Goal: Task Accomplishment & Management: Manage account settings

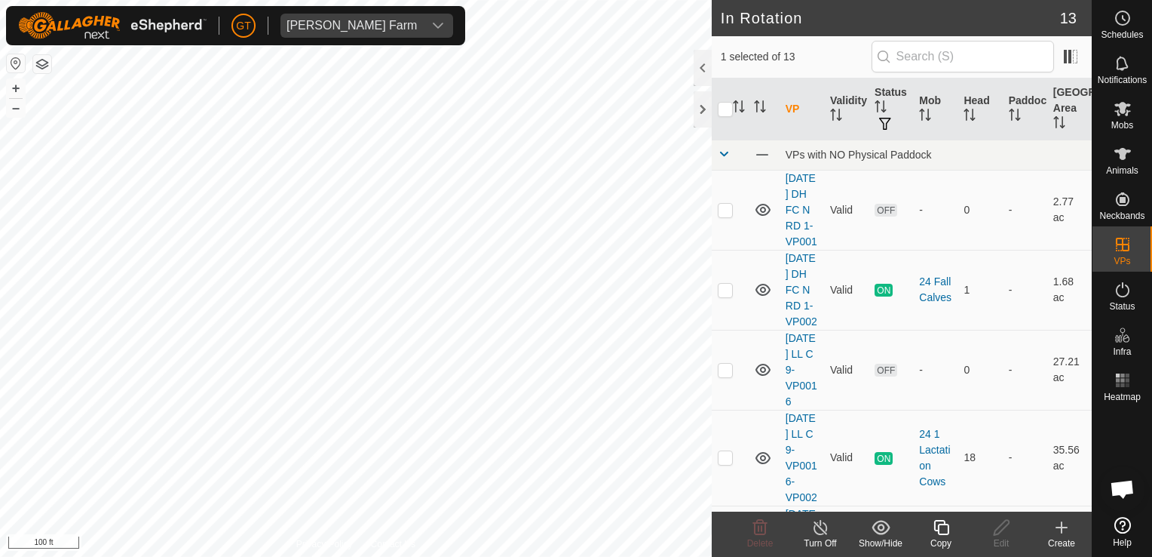
click at [947, 526] on icon at bounding box center [941, 527] width 15 height 15
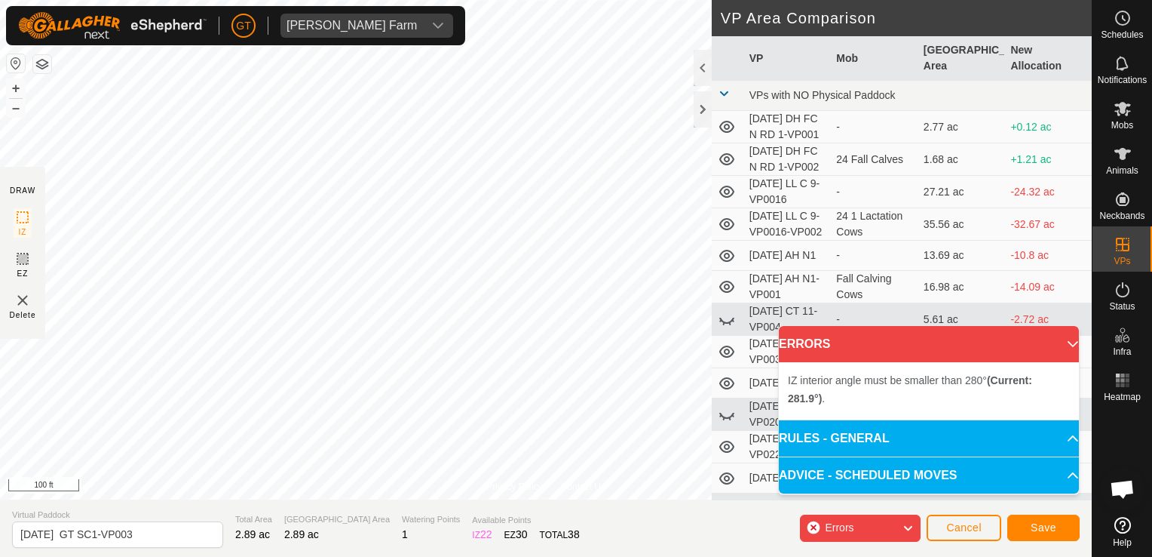
click at [392, 41] on div "[PERSON_NAME] Farm Schedules Notifications Mobs Animals Neckbands VPs Status In…" at bounding box center [576, 278] width 1152 height 557
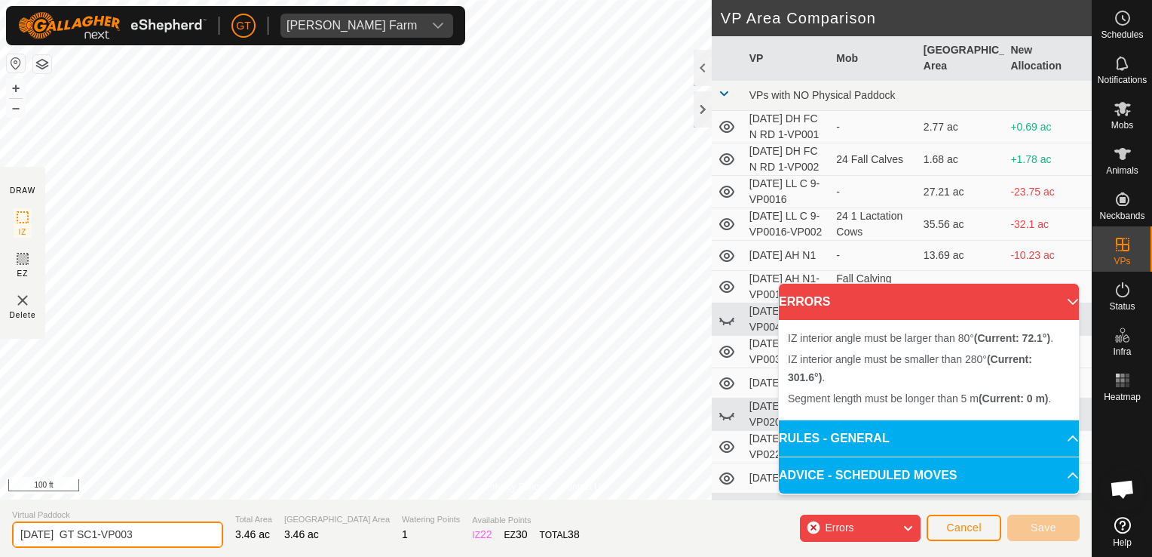
click at [168, 542] on input "[DATE] GT SC1-VP003" at bounding box center [117, 534] width 211 height 26
click at [158, 537] on input "[DATE] GT SC1-VP003" at bounding box center [117, 534] width 211 height 26
type input "[DATE] GT SC1-VP004"
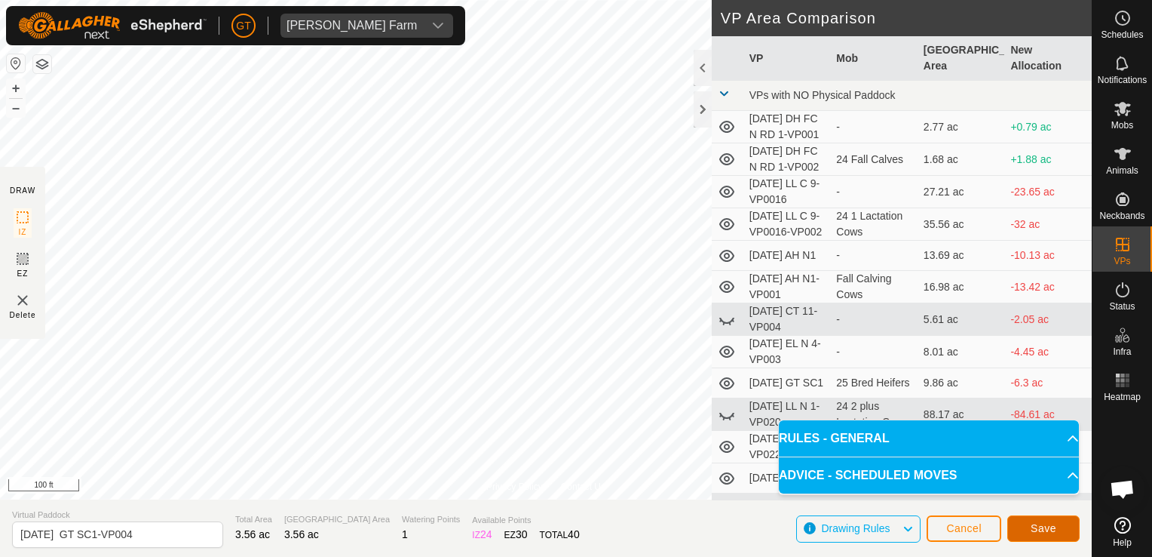
click at [1034, 530] on span "Save" at bounding box center [1044, 528] width 26 height 12
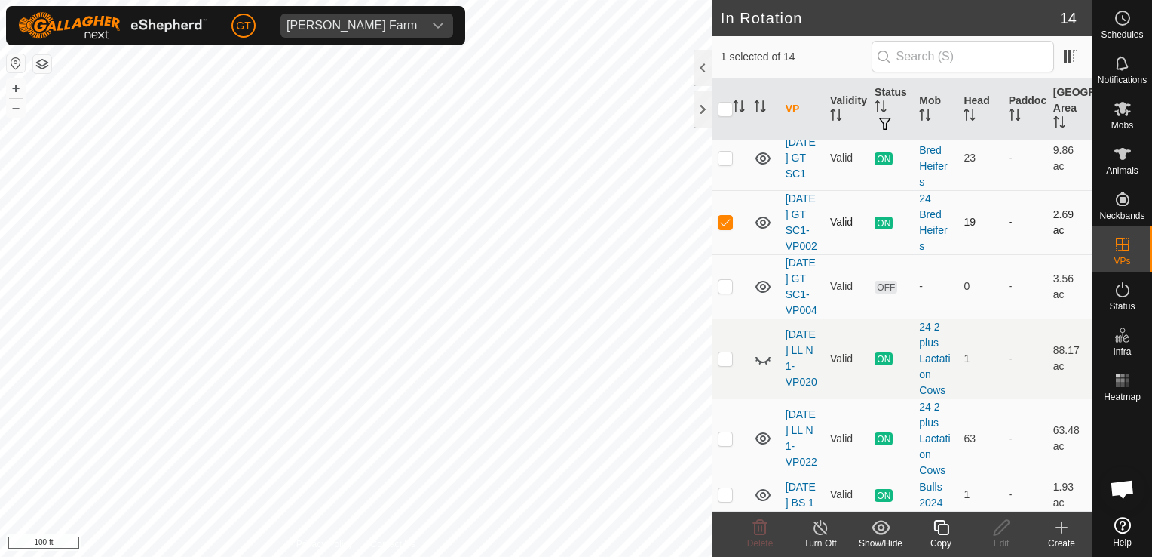
scroll to position [679, 0]
checkbox input "false"
checkbox input "true"
click at [1118, 103] on icon at bounding box center [1123, 109] width 18 height 18
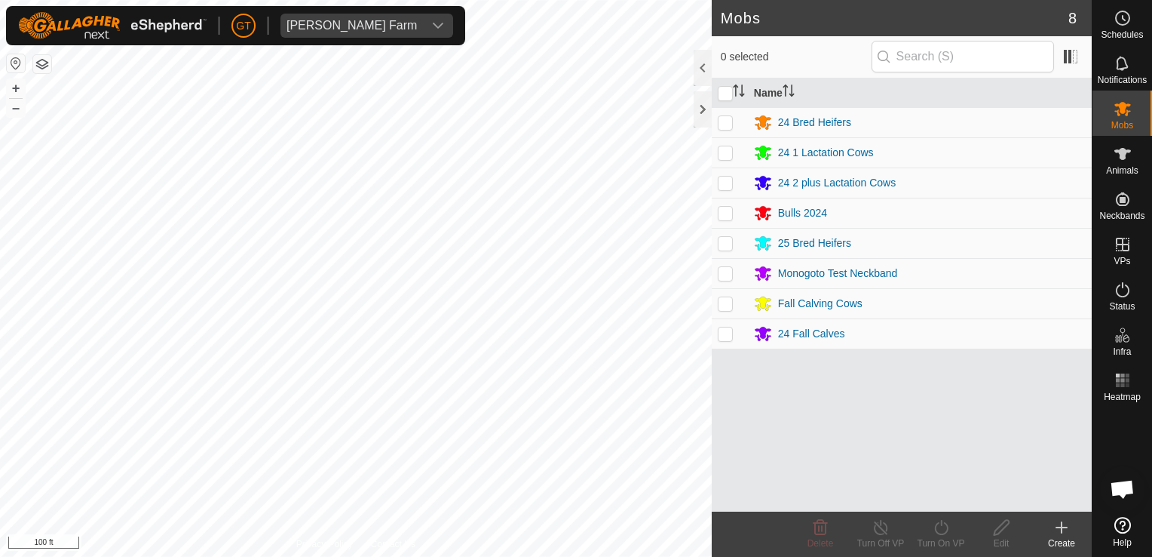
click at [726, 244] on p-checkbox at bounding box center [725, 243] width 15 height 12
checkbox input "true"
click at [947, 520] on icon at bounding box center [941, 527] width 19 height 18
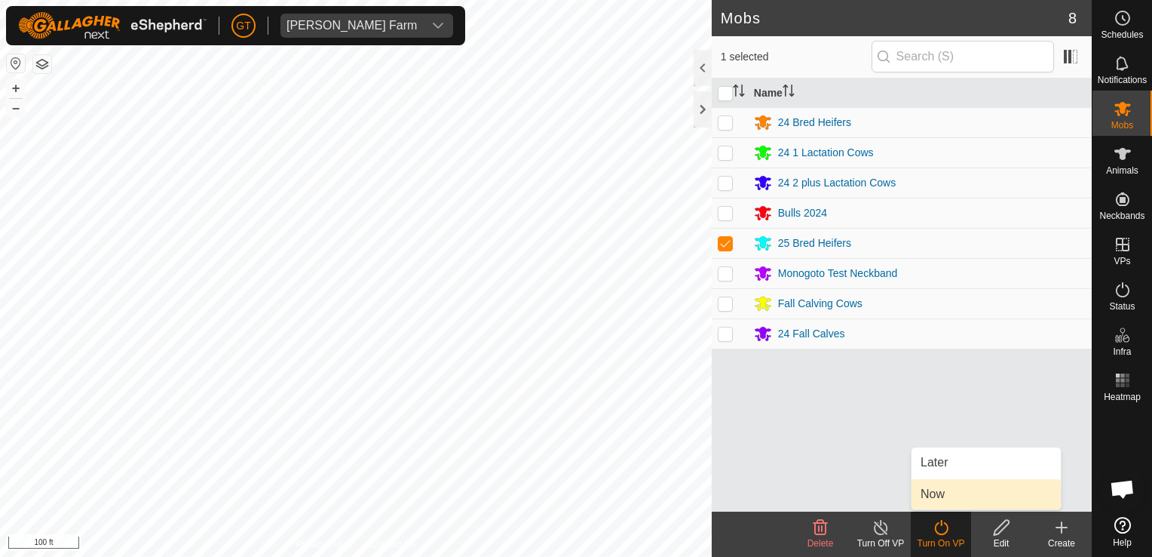
click at [943, 492] on link "Now" at bounding box center [986, 494] width 149 height 30
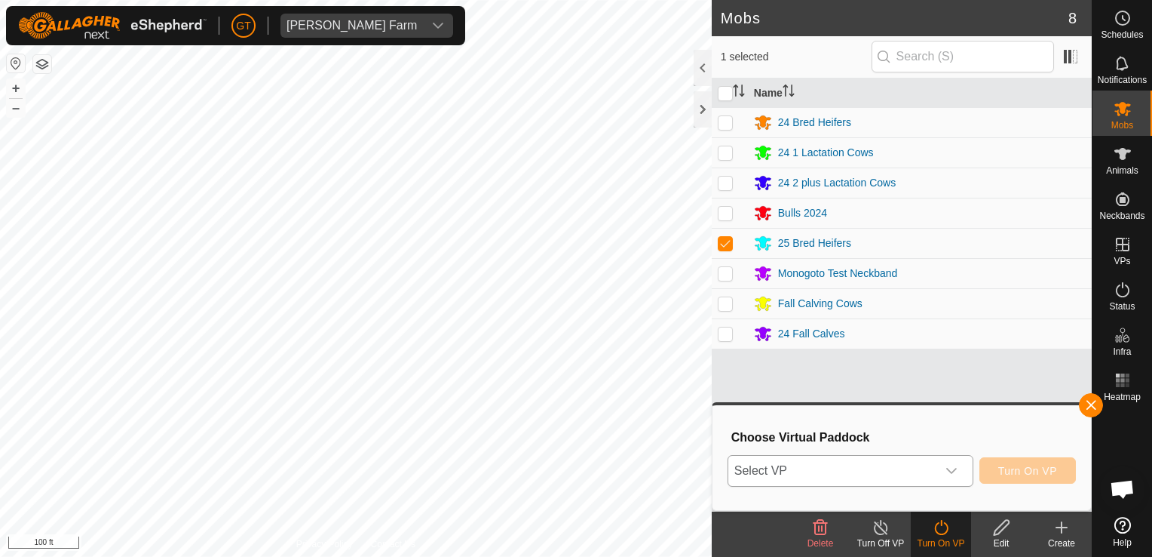
click at [956, 471] on icon "dropdown trigger" at bounding box center [952, 471] width 11 height 6
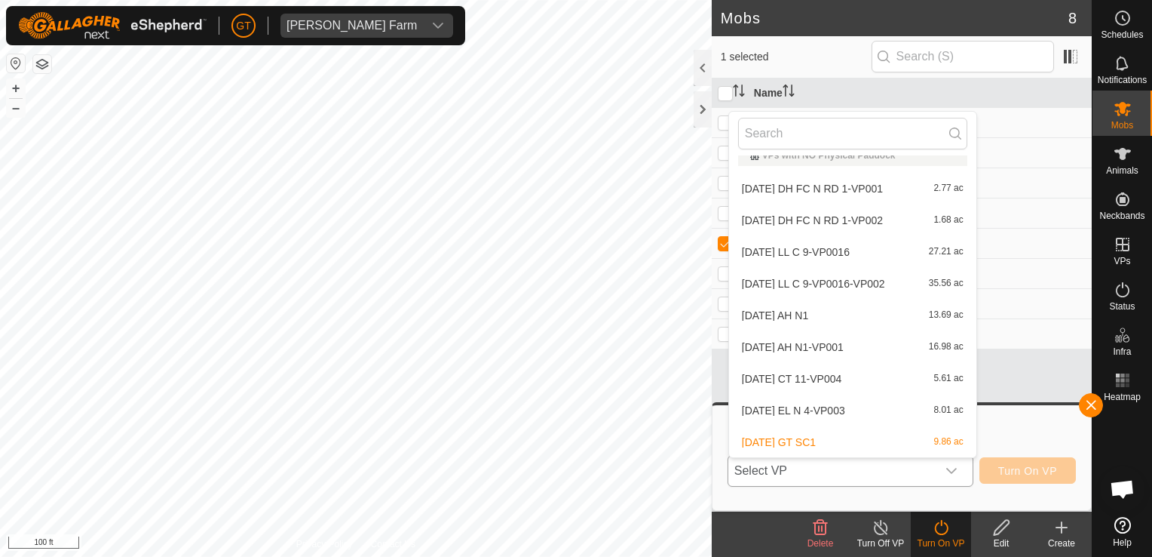
scroll to position [151, 0]
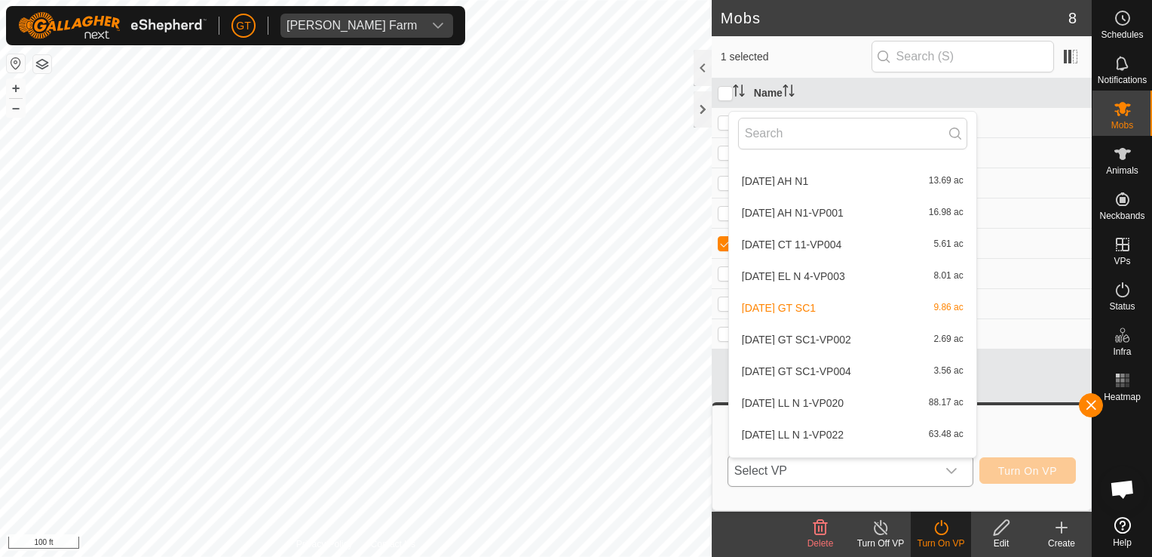
click at [863, 373] on li "[DATE] GT SC1-VP004 3.56 ac" at bounding box center [852, 371] width 247 height 30
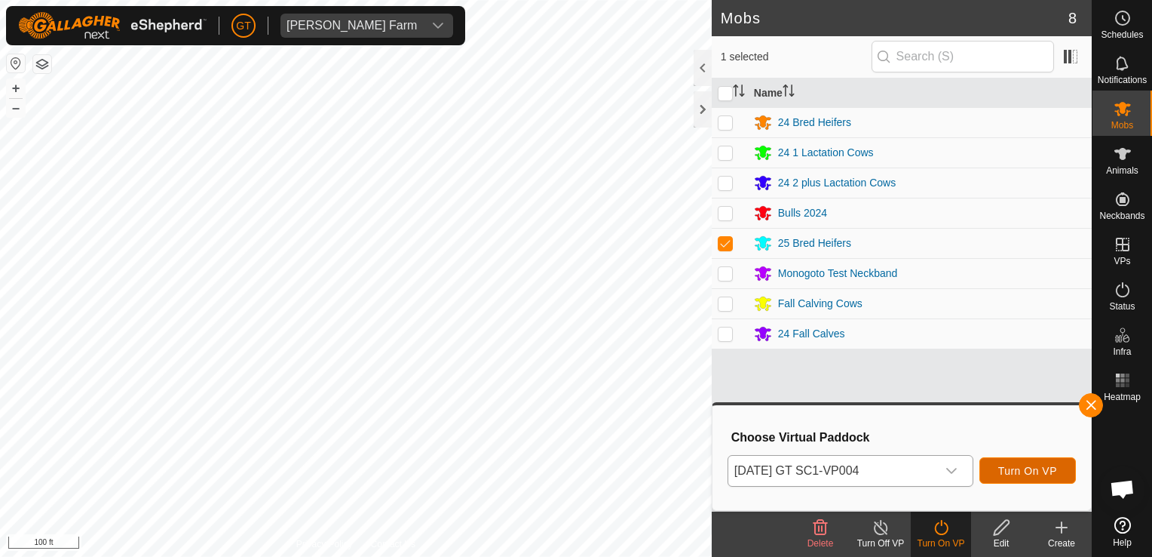
click at [1029, 471] on span "Turn On VP" at bounding box center [1028, 471] width 59 height 12
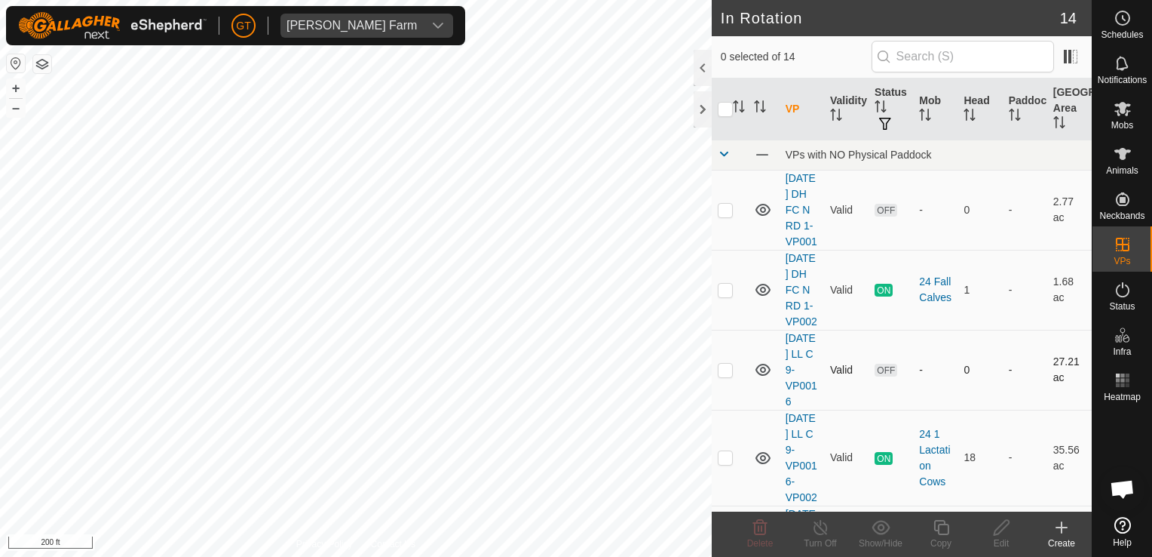
checkbox input "true"
click at [942, 513] on div "Copy" at bounding box center [941, 533] width 60 height 45
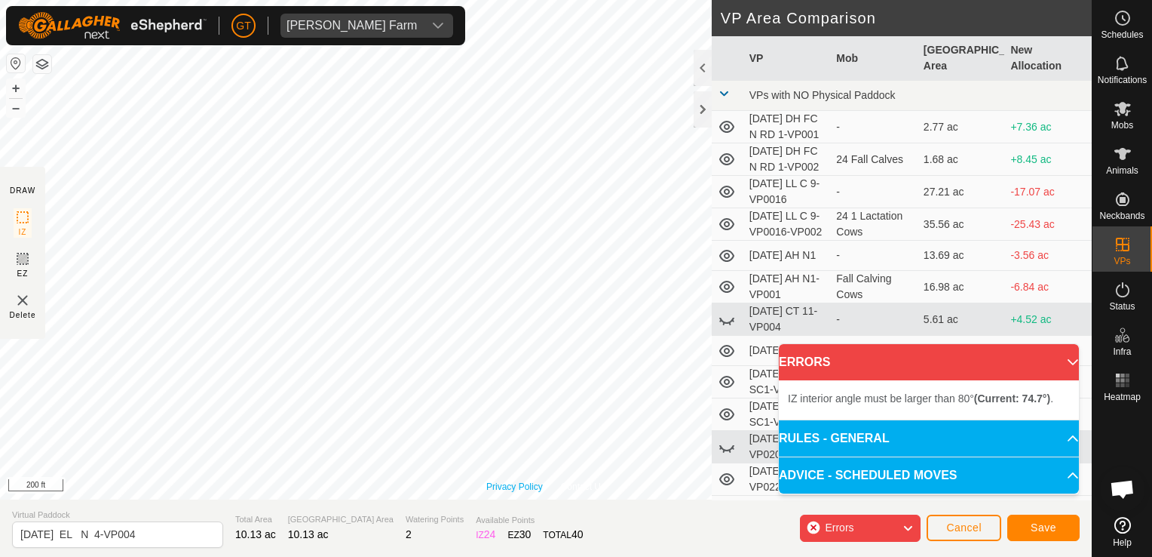
click at [511, 480] on div "Privacy Policy Contact Us Status: OFF Type: Inclusion Zone + – ⇧ i 200 ft" at bounding box center [546, 249] width 1092 height 499
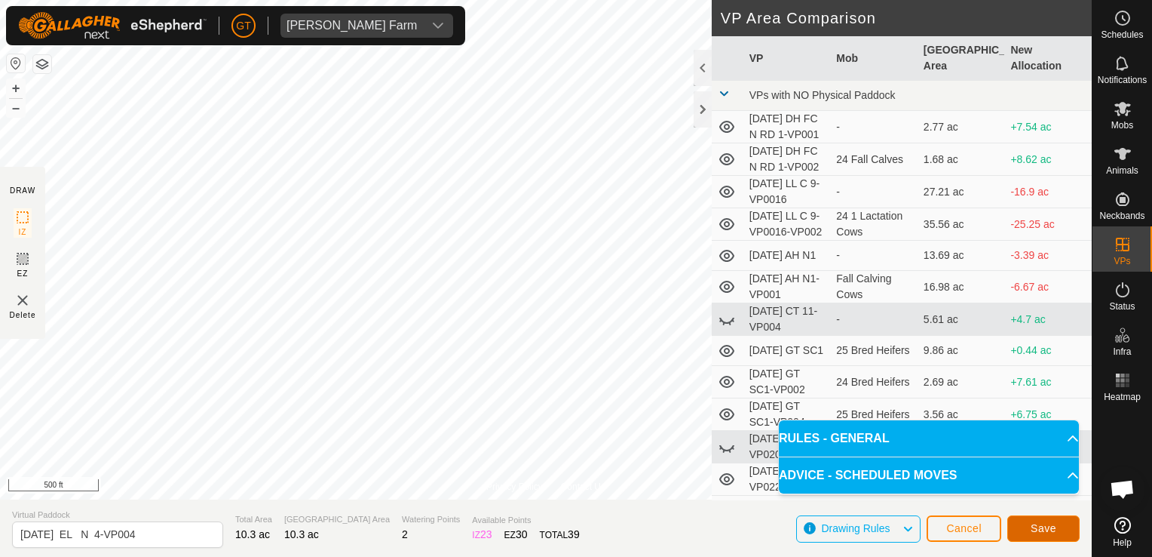
click at [1040, 526] on span "Save" at bounding box center [1044, 528] width 26 height 12
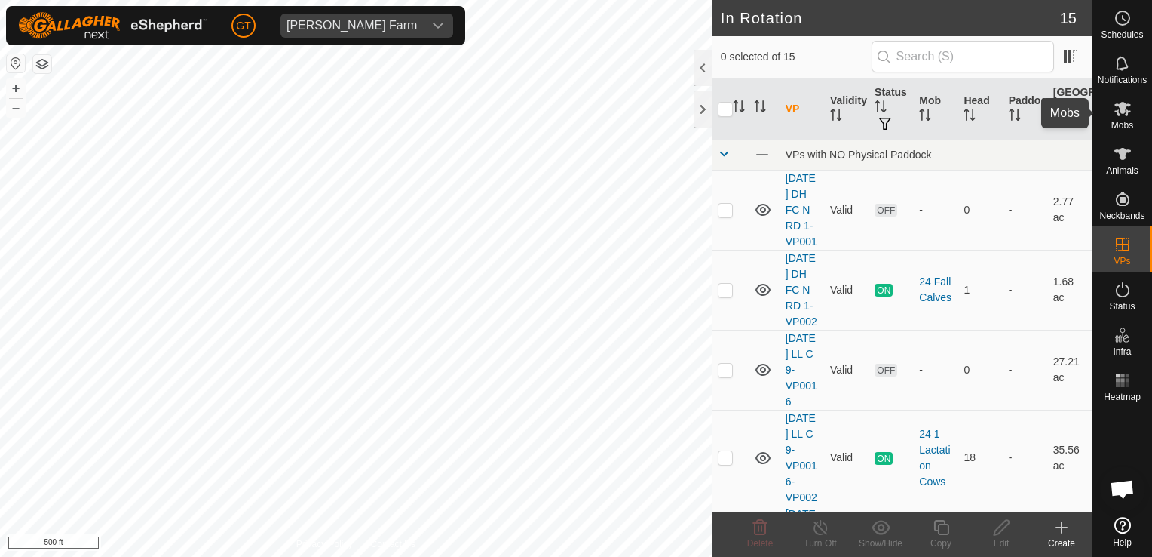
drag, startPoint x: 1121, startPoint y: 107, endPoint x: 1134, endPoint y: 107, distance: 12.1
click at [1125, 107] on icon at bounding box center [1123, 109] width 17 height 14
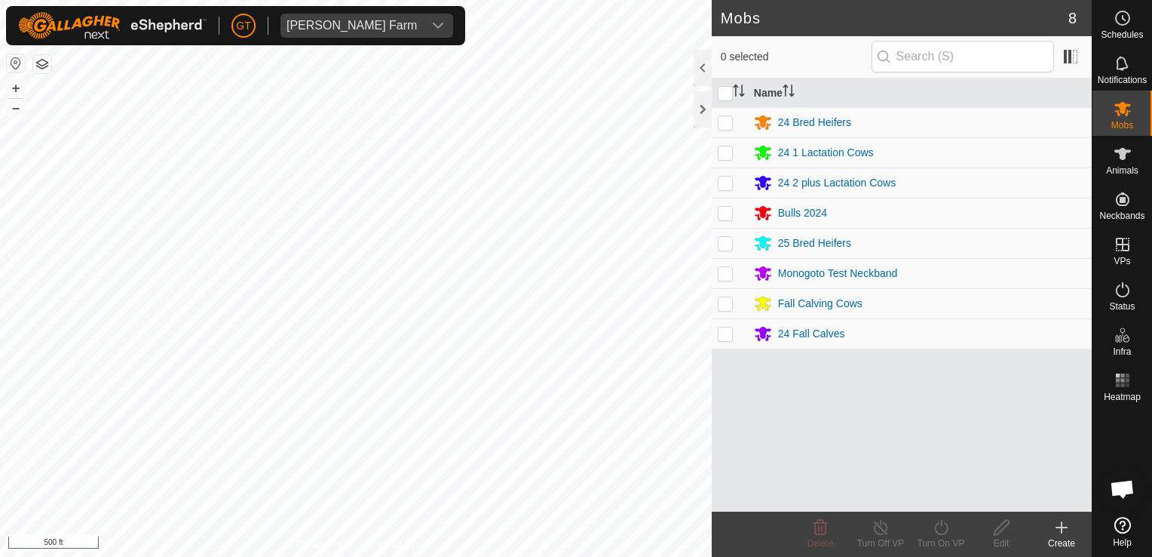
click at [724, 118] on p-checkbox at bounding box center [725, 122] width 15 height 12
checkbox input "true"
click at [945, 525] on icon at bounding box center [941, 527] width 19 height 18
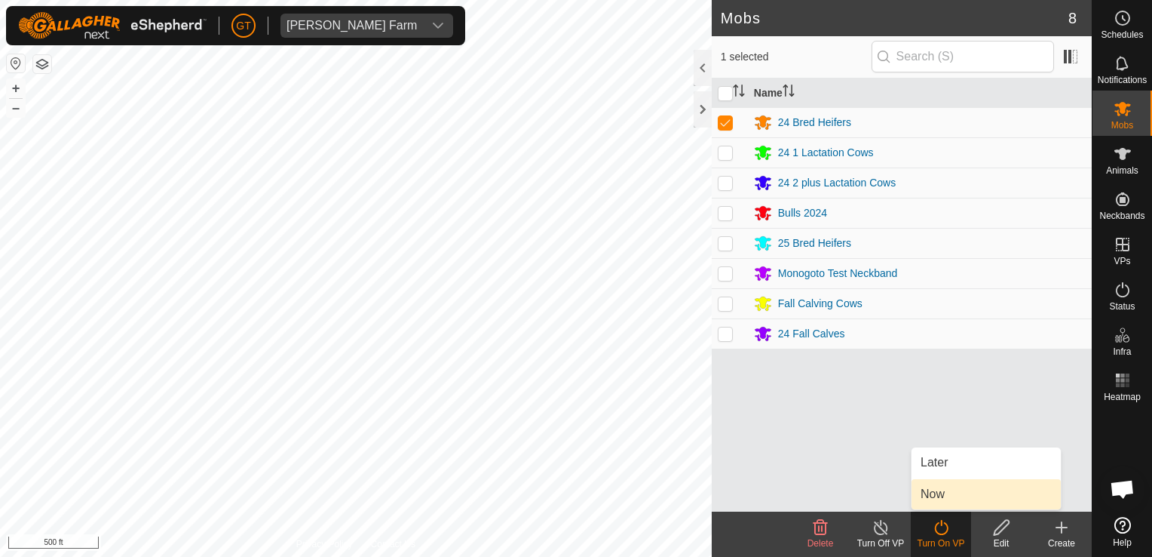
click at [958, 502] on link "Now" at bounding box center [986, 494] width 149 height 30
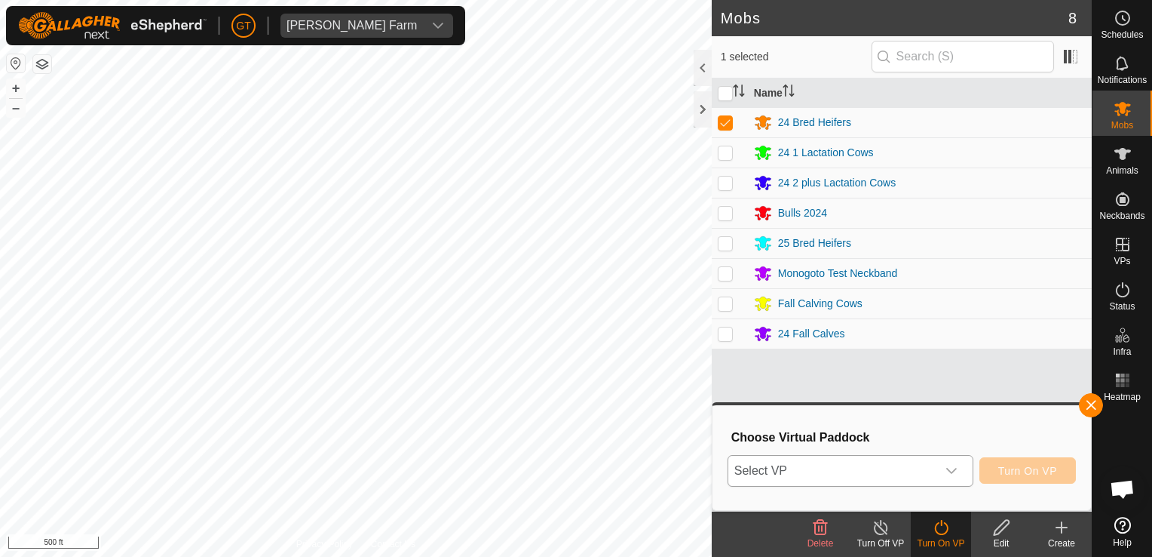
click at [958, 470] on icon "dropdown trigger" at bounding box center [952, 471] width 12 height 12
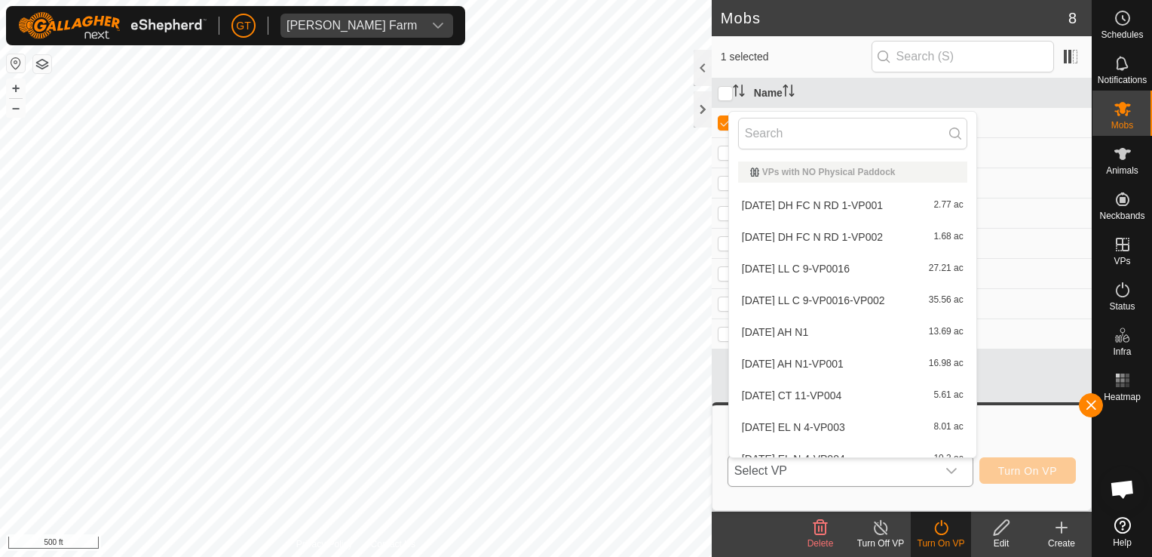
scroll to position [17, 0]
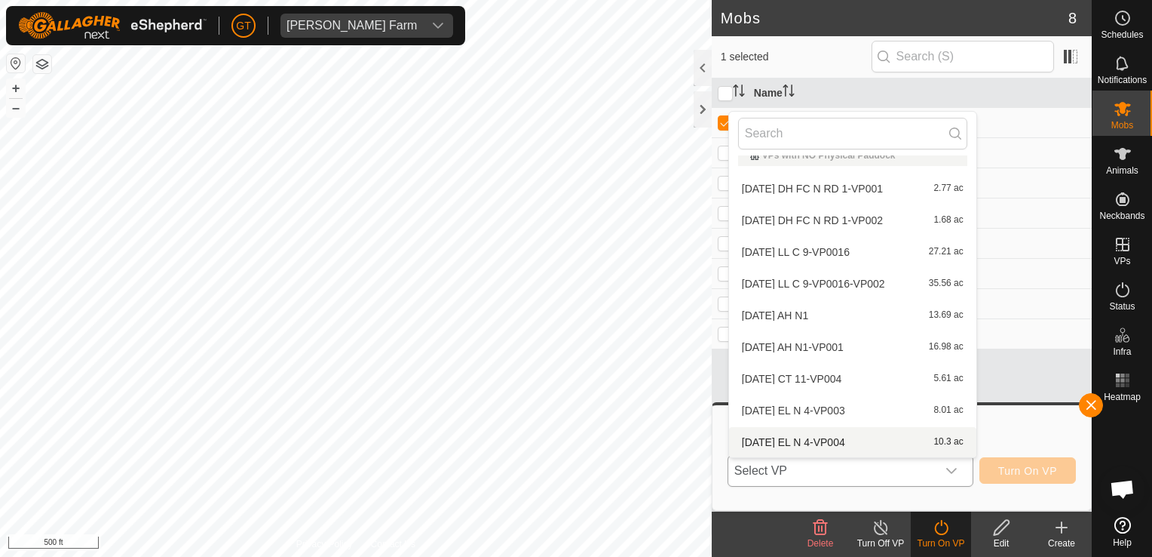
click at [915, 440] on li "[DATE] EL N 4-VP004 10.3 ac" at bounding box center [852, 442] width 247 height 30
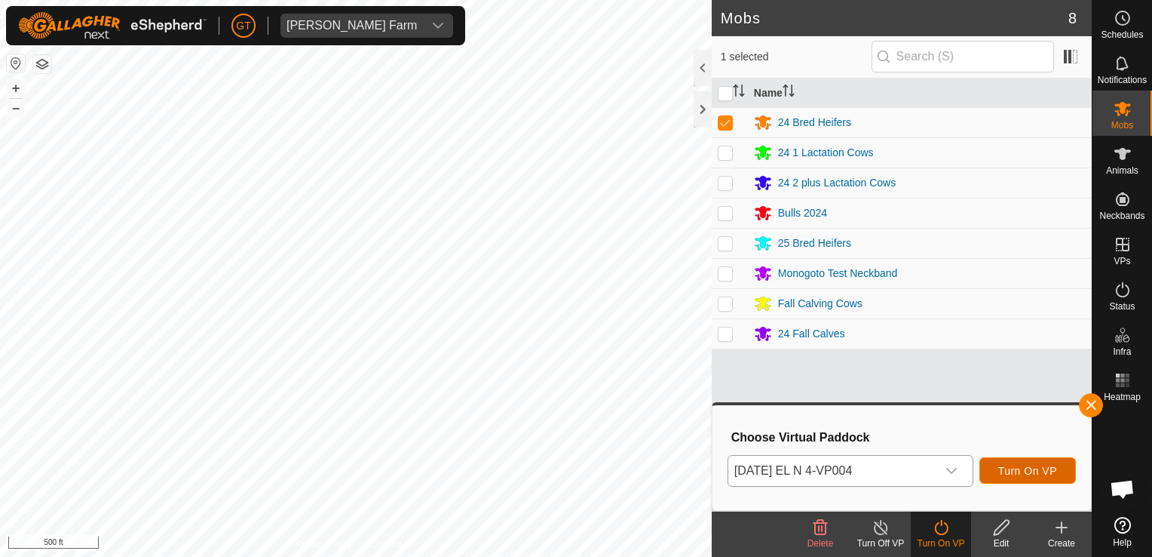
click at [1012, 477] on button "Turn On VP" at bounding box center [1028, 470] width 97 height 26
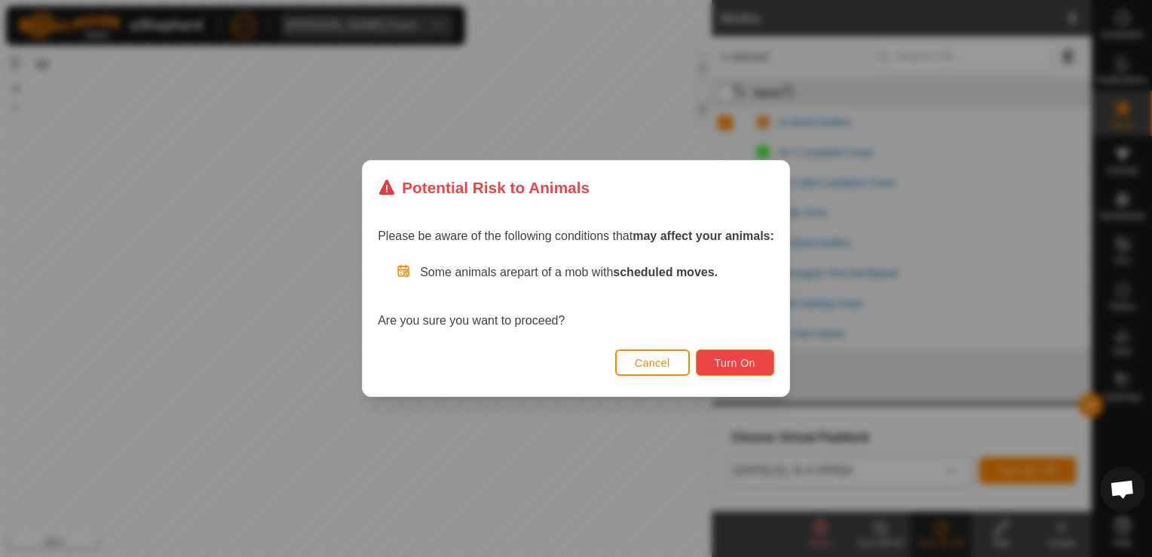
click at [742, 362] on span "Turn On" at bounding box center [735, 363] width 41 height 12
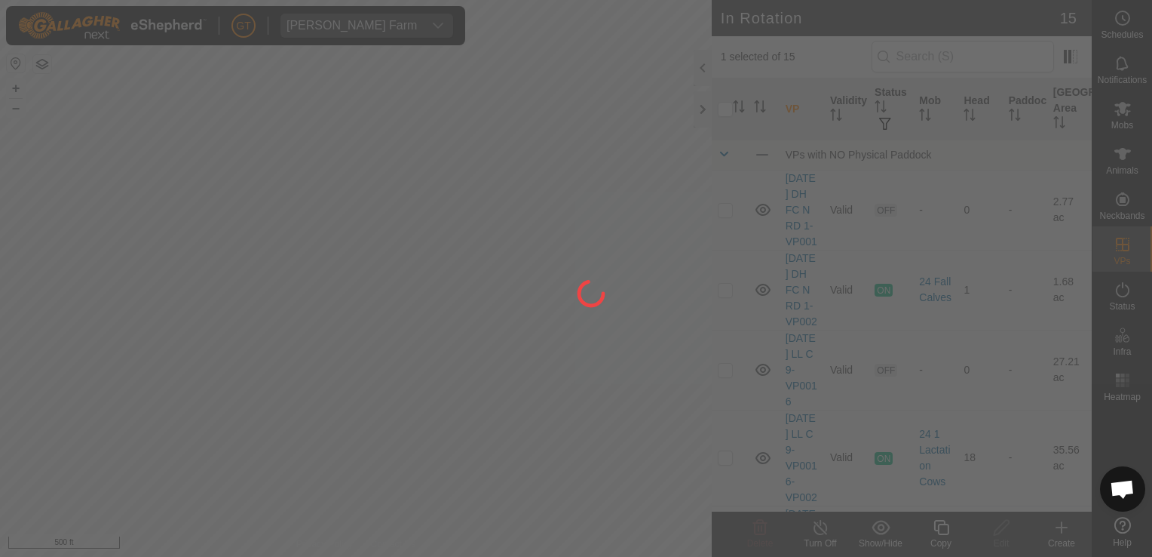
drag, startPoint x: 712, startPoint y: 364, endPoint x: 226, endPoint y: 276, distance: 494.3
click at [247, 272] on div at bounding box center [576, 278] width 1152 height 557
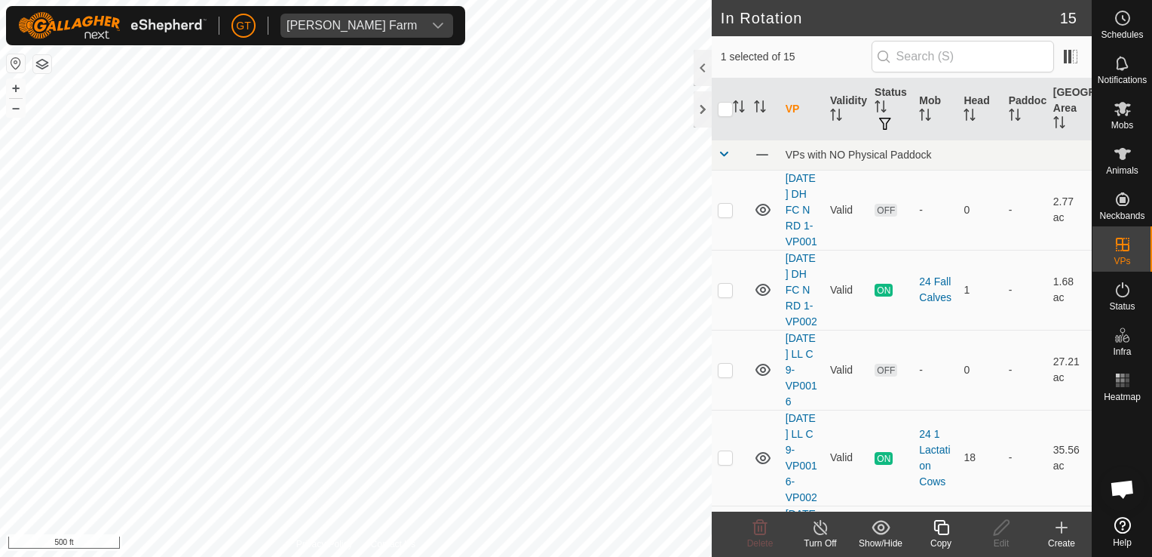
click at [937, 525] on icon at bounding box center [941, 527] width 19 height 18
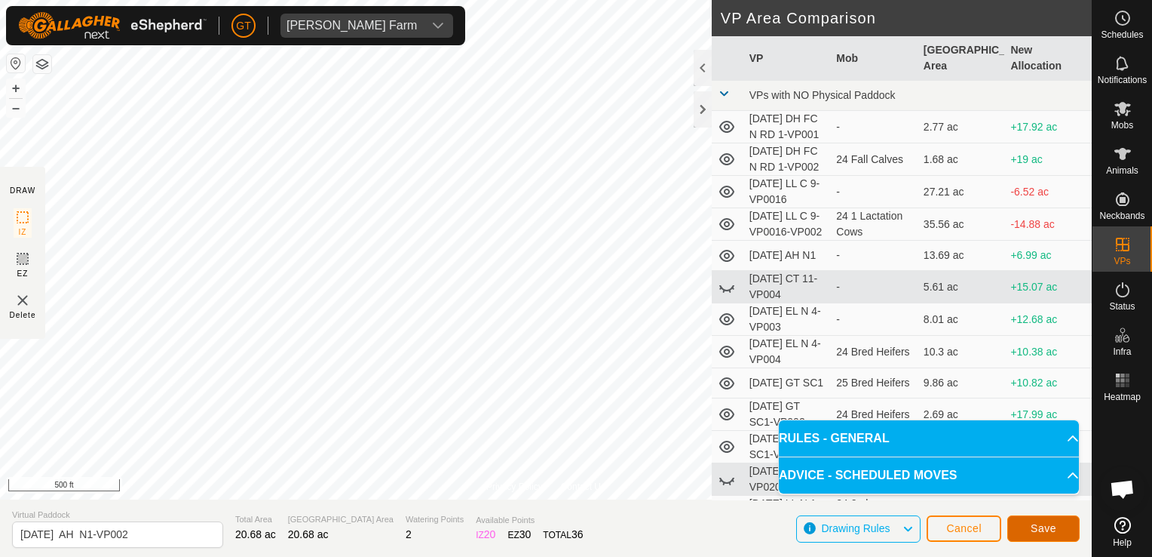
click at [1047, 529] on span "Save" at bounding box center [1044, 528] width 26 height 12
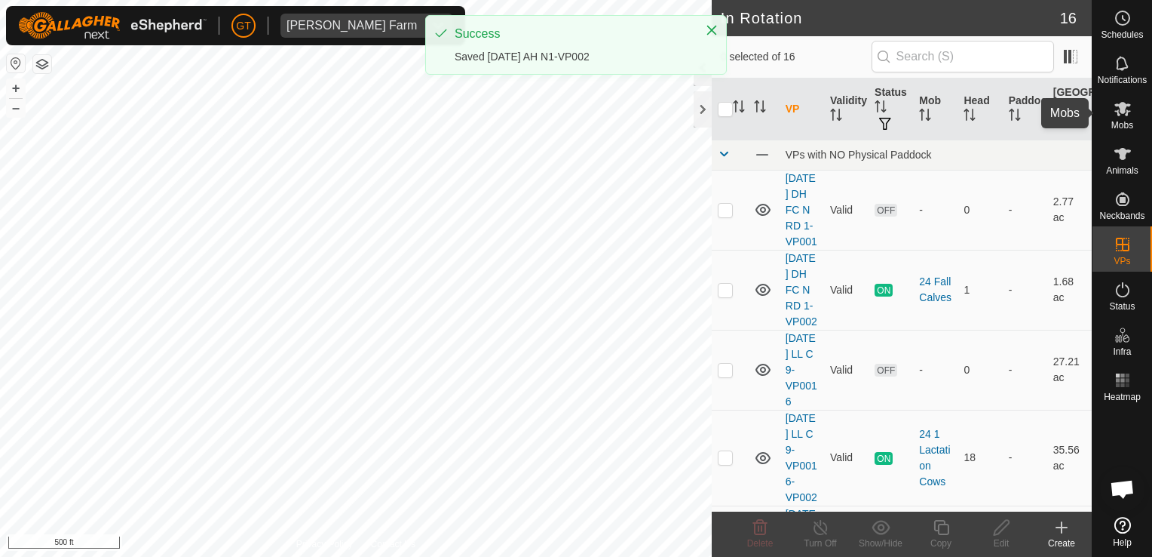
click at [1119, 109] on icon at bounding box center [1123, 109] width 18 height 18
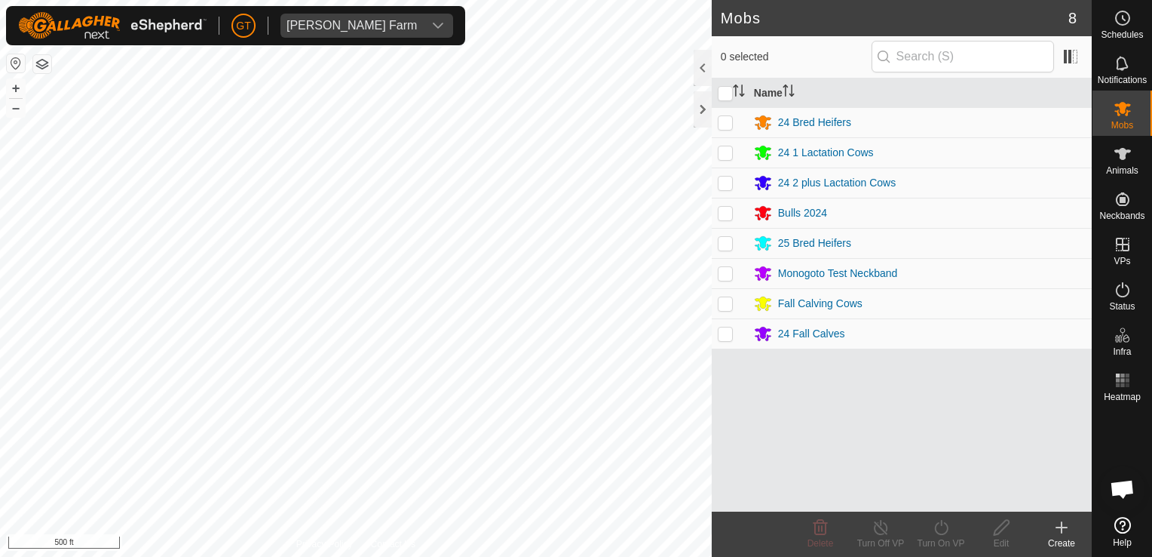
click at [730, 308] on p-checkbox at bounding box center [725, 303] width 15 height 12
checkbox input "true"
click at [940, 522] on icon at bounding box center [941, 527] width 19 height 18
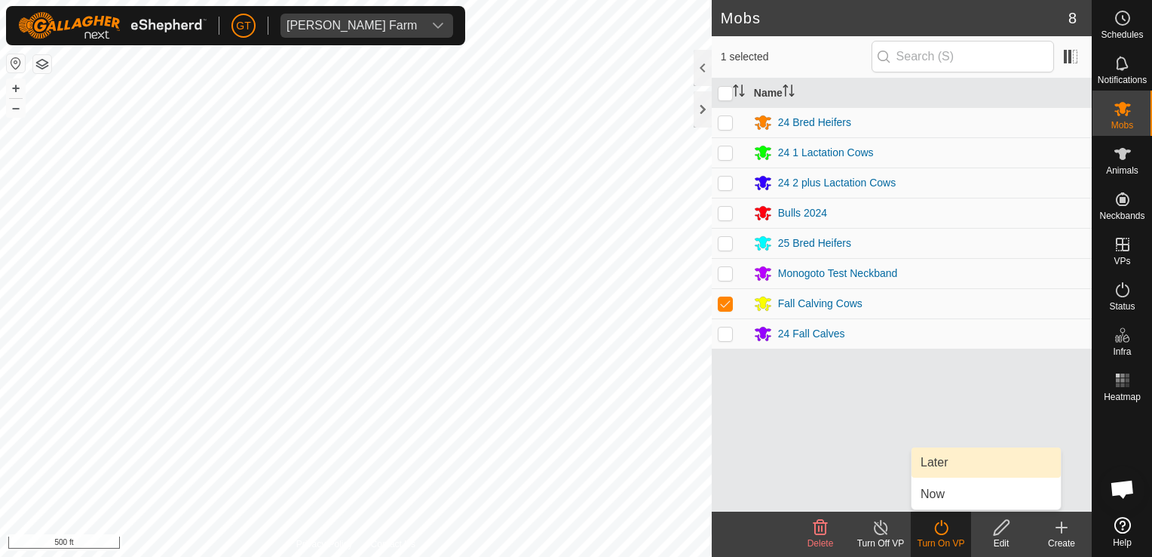
click at [971, 464] on link "Later" at bounding box center [986, 462] width 149 height 30
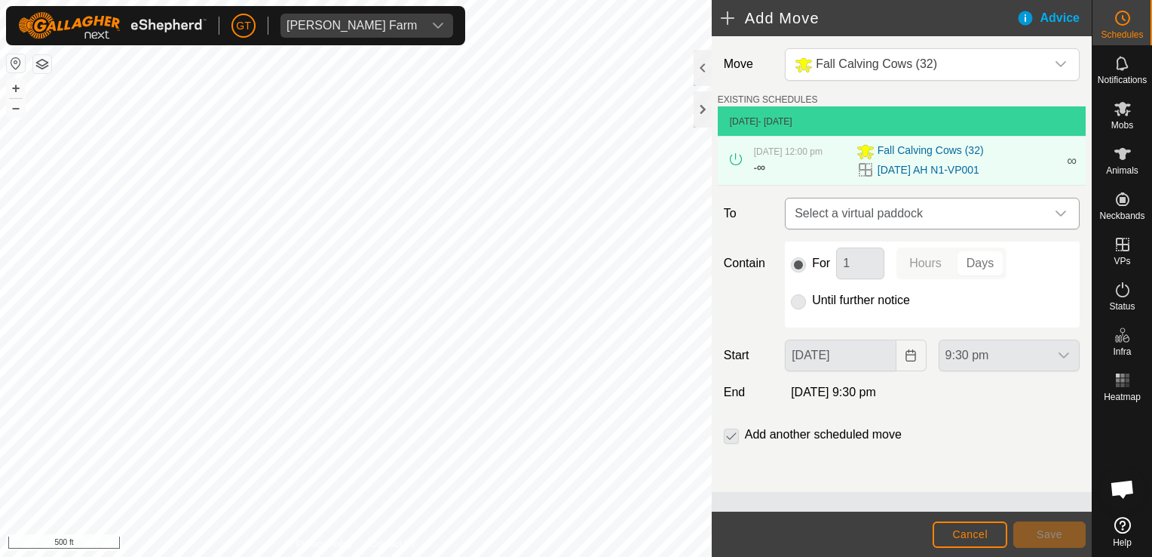
click at [1060, 208] on icon "dropdown trigger" at bounding box center [1061, 213] width 12 height 12
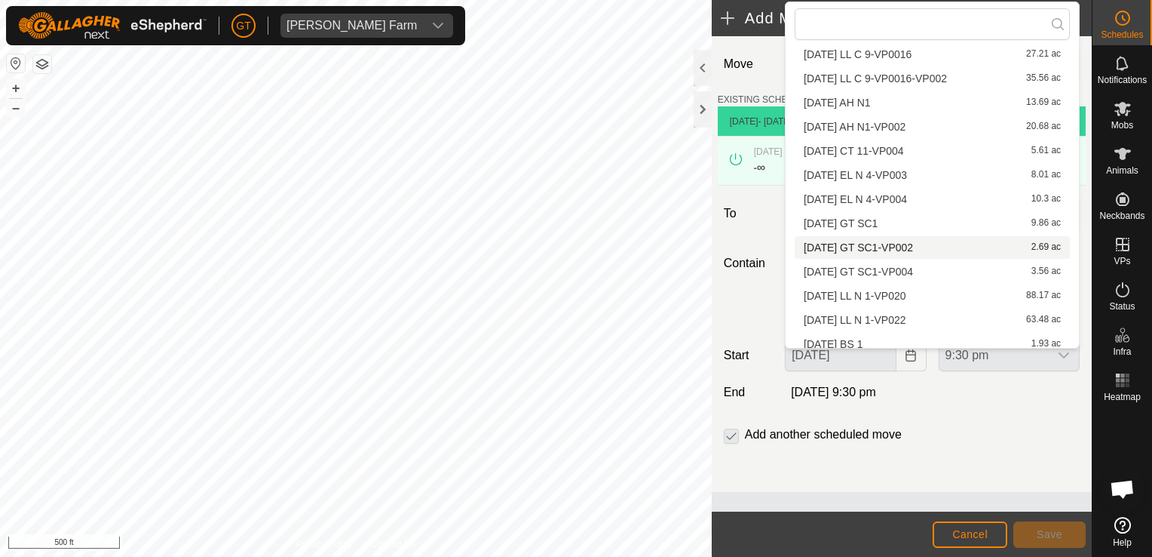
scroll to position [94, 0]
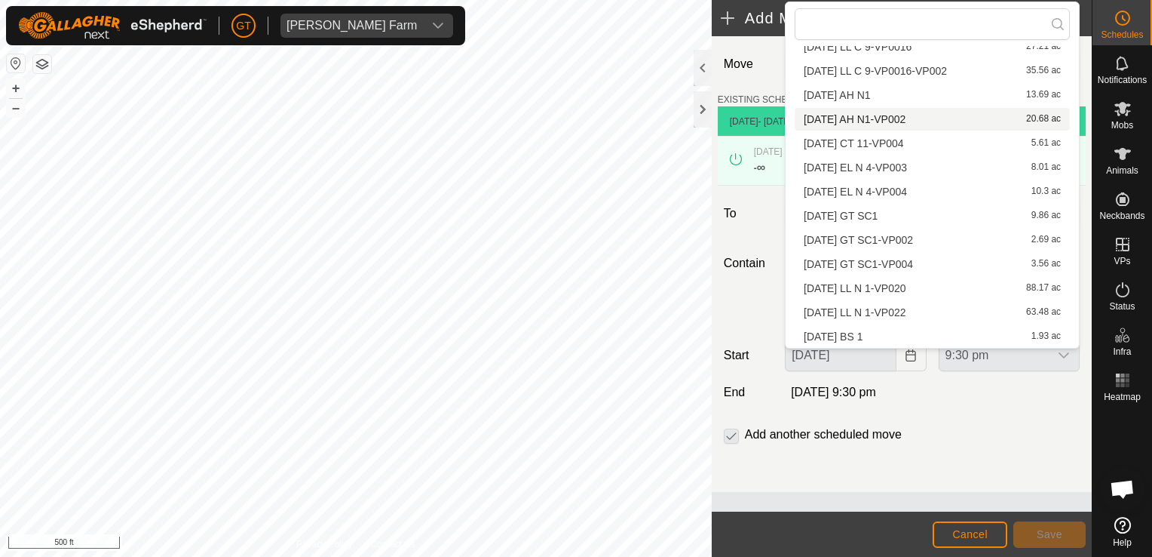
click at [882, 122] on li "[DATE] AH N1-VP002 20.68 ac" at bounding box center [932, 119] width 275 height 23
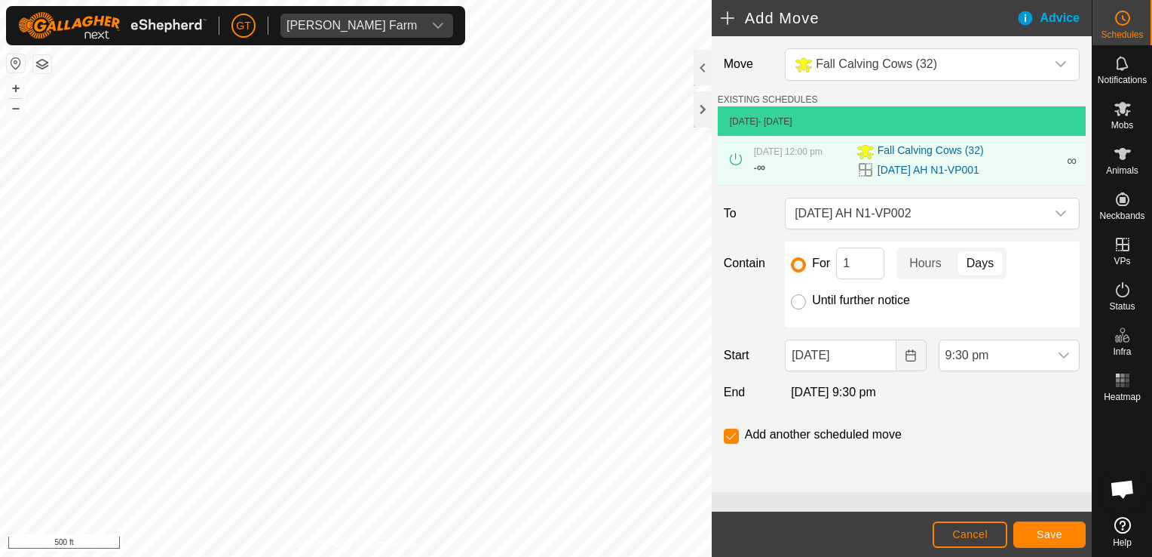
click at [799, 297] on input "Until further notice" at bounding box center [798, 301] width 15 height 15
radio input "true"
checkbox input "false"
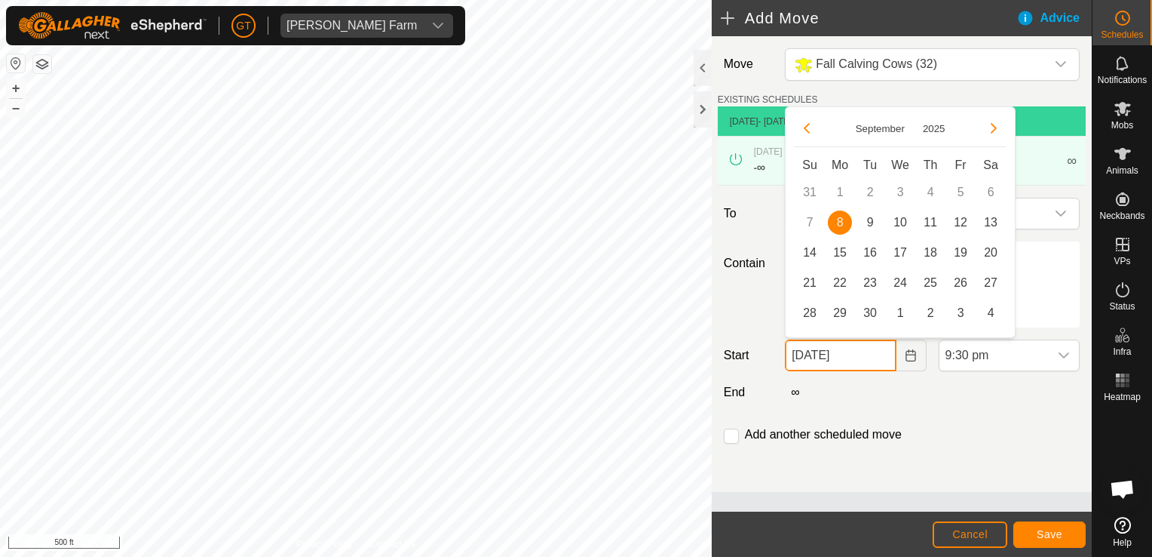
click at [885, 354] on input "[DATE]" at bounding box center [840, 355] width 111 height 32
click at [875, 221] on span "9" at bounding box center [870, 222] width 24 height 24
type input "[DATE]"
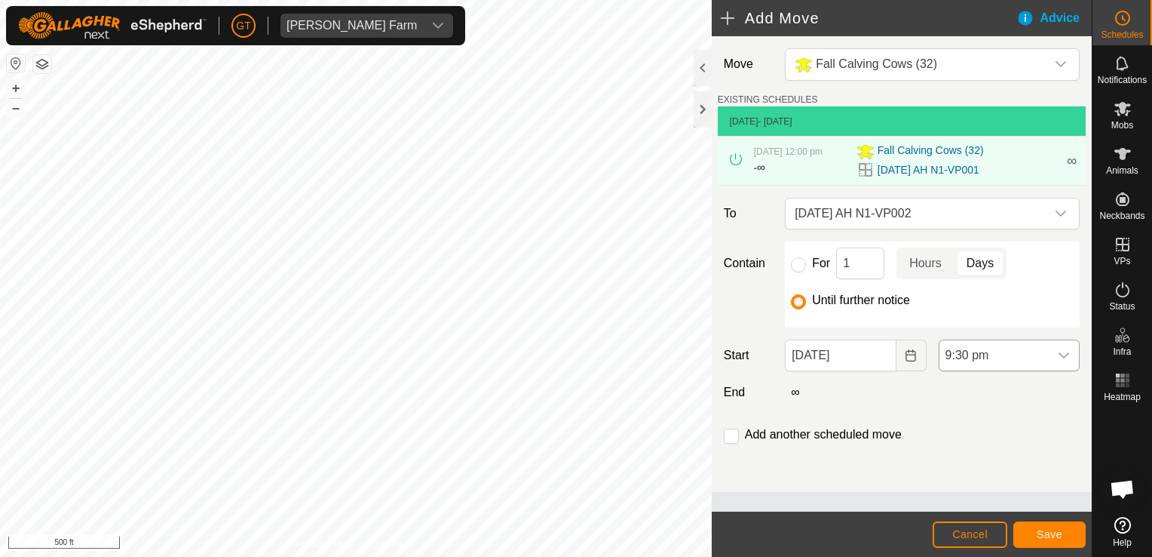
click at [1062, 357] on icon "dropdown trigger" at bounding box center [1064, 355] width 12 height 12
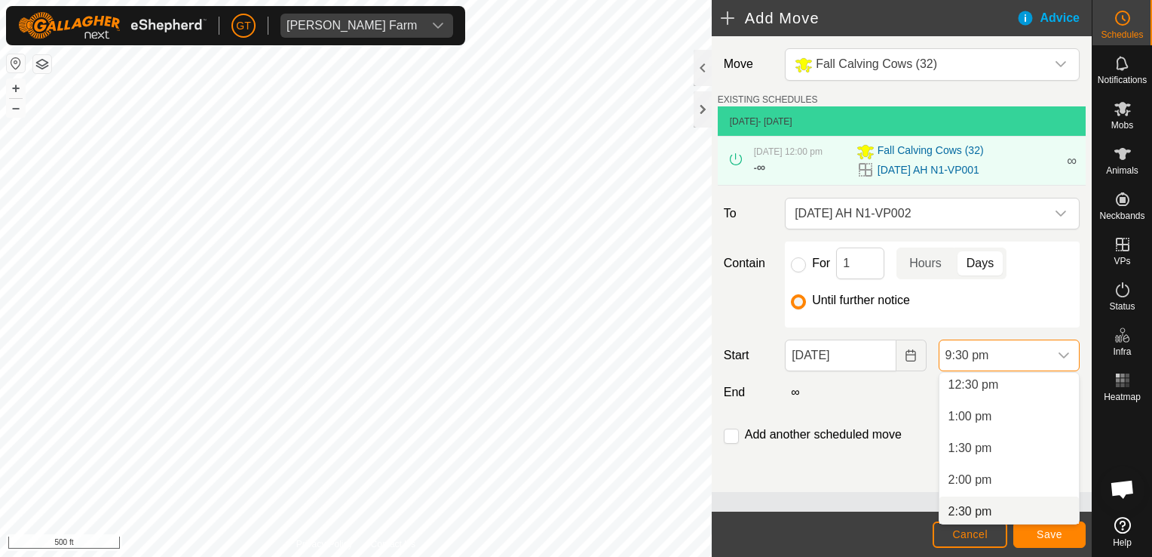
scroll to position [760, 0]
click at [1023, 395] on li "12:00 pm" at bounding box center [1010, 388] width 140 height 30
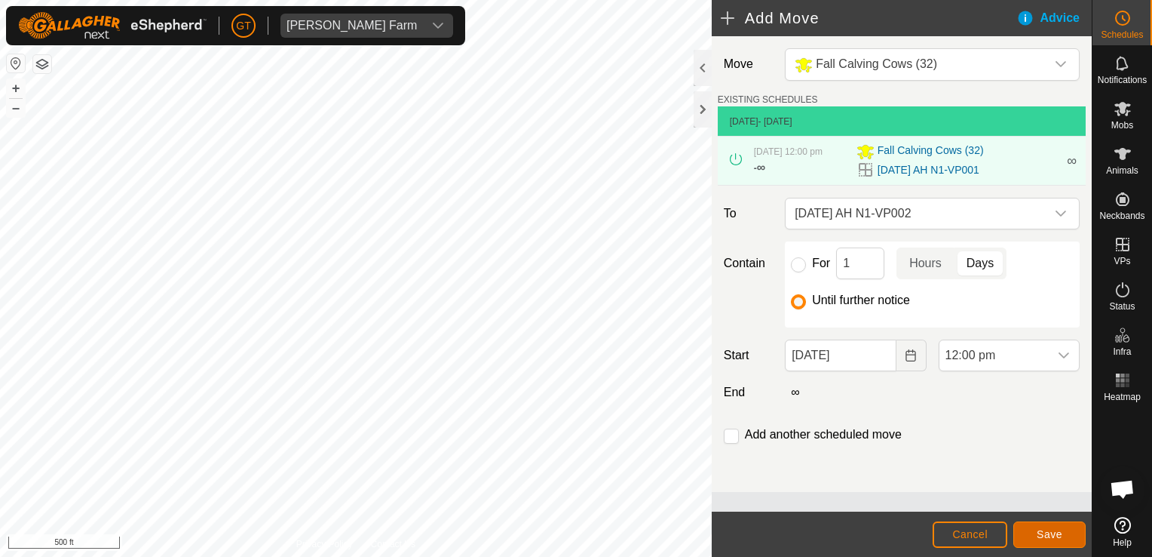
click at [1045, 526] on button "Save" at bounding box center [1050, 534] width 72 height 26
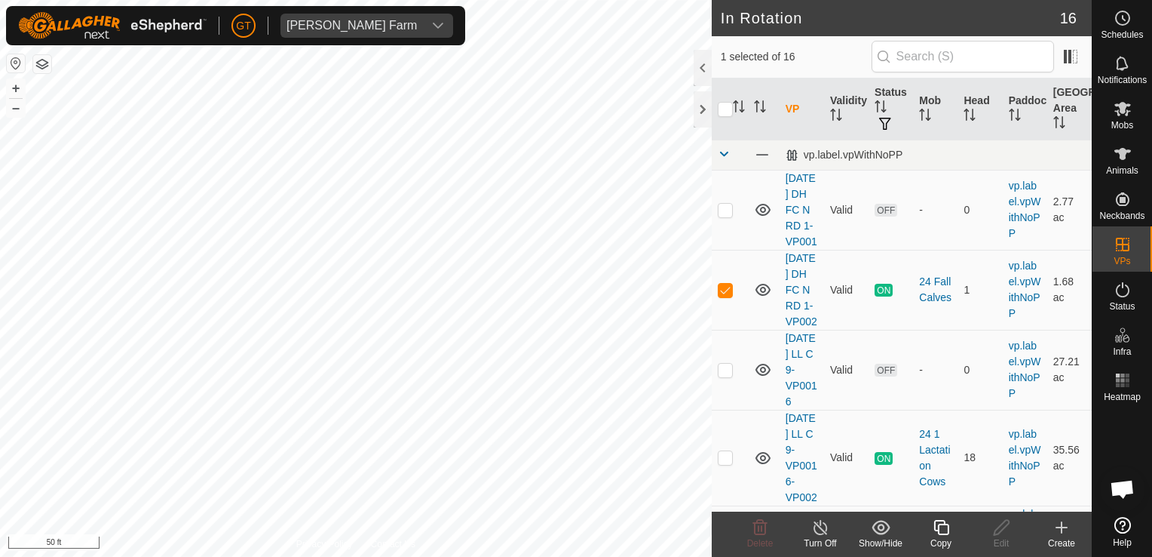
click at [937, 523] on icon at bounding box center [941, 527] width 19 height 18
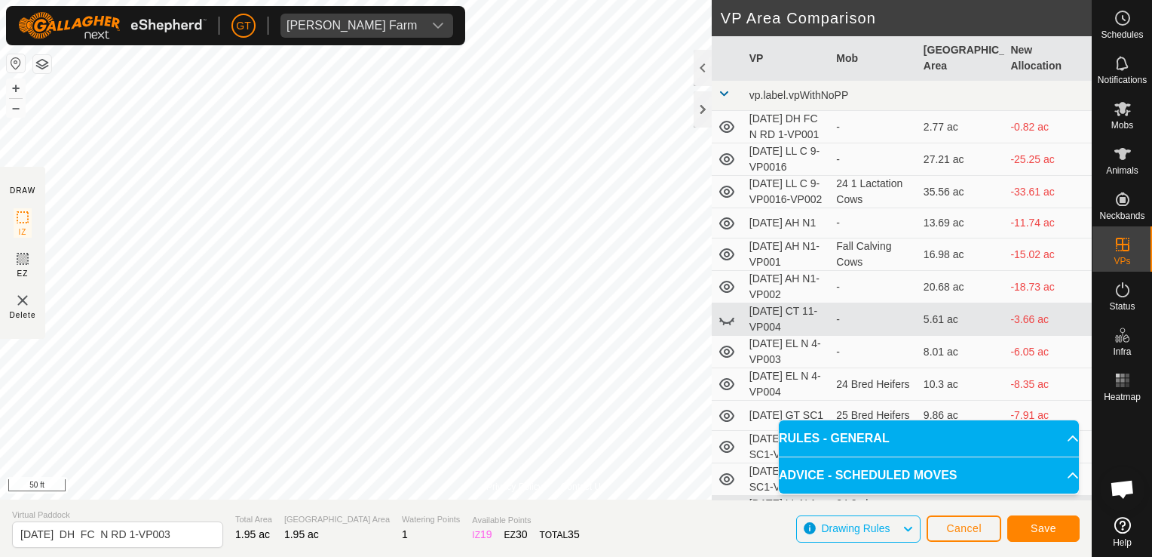
click at [286, 534] on div "Privacy Policy Contact Us Type: Inclusion Zone undefined Animal + – ⇧ i 50 ft D…" at bounding box center [546, 278] width 1092 height 557
click at [661, 556] on html "[PERSON_NAME] Farm Schedules Notifications Mobs Animals Neckbands VPs Status In…" at bounding box center [576, 278] width 1152 height 557
click at [1032, 526] on span "Save" at bounding box center [1044, 528] width 26 height 12
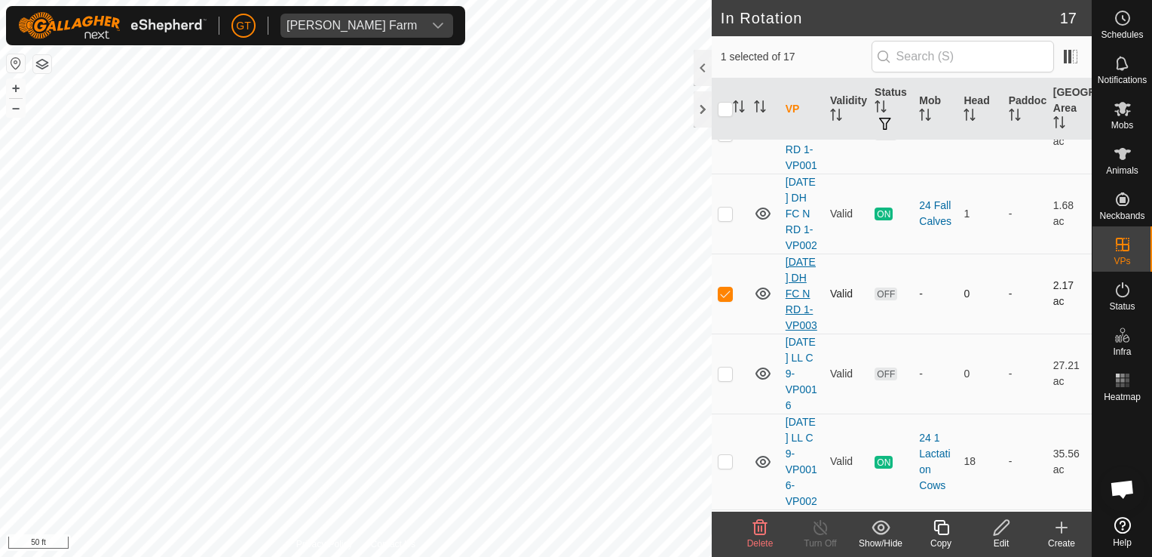
scroll to position [151, 0]
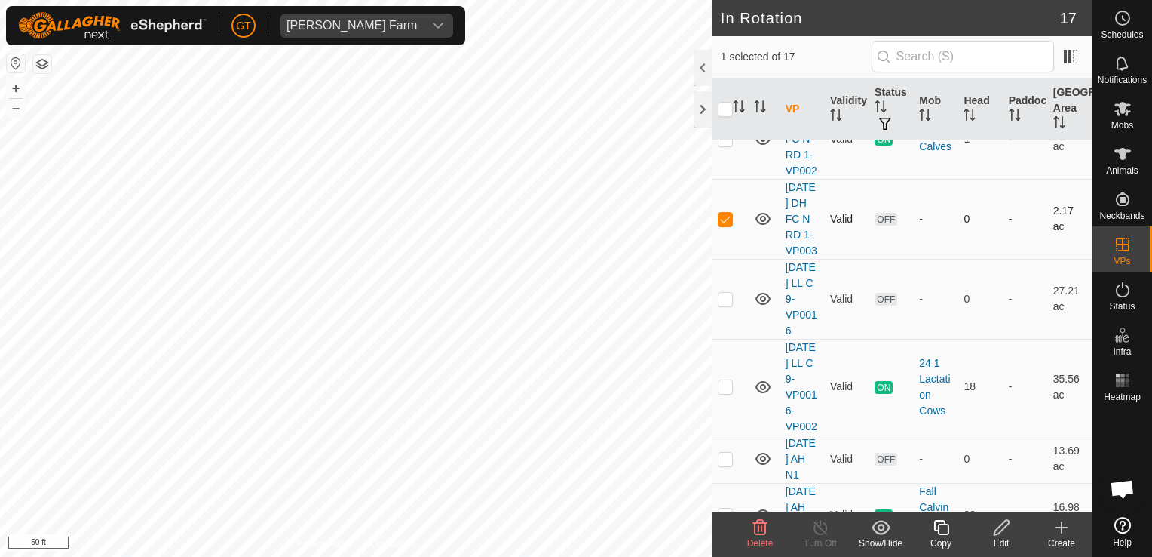
click at [724, 225] on p-checkbox at bounding box center [725, 219] width 15 height 12
checkbox input "false"
click at [1122, 100] on icon at bounding box center [1123, 109] width 18 height 18
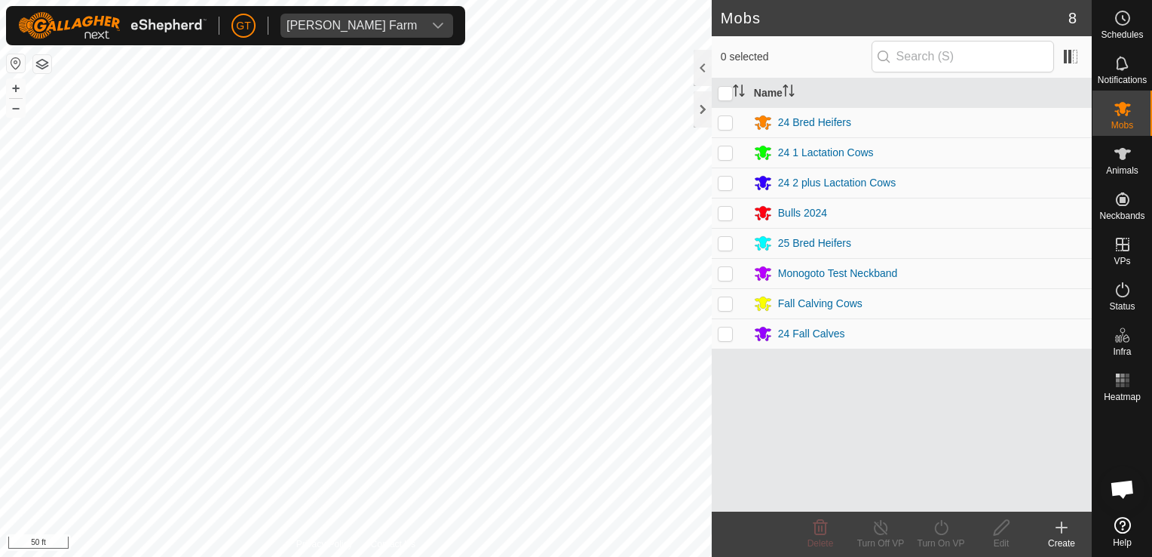
click at [726, 336] on p-checkbox at bounding box center [725, 333] width 15 height 12
checkbox input "true"
click at [943, 526] on icon at bounding box center [941, 527] width 19 height 18
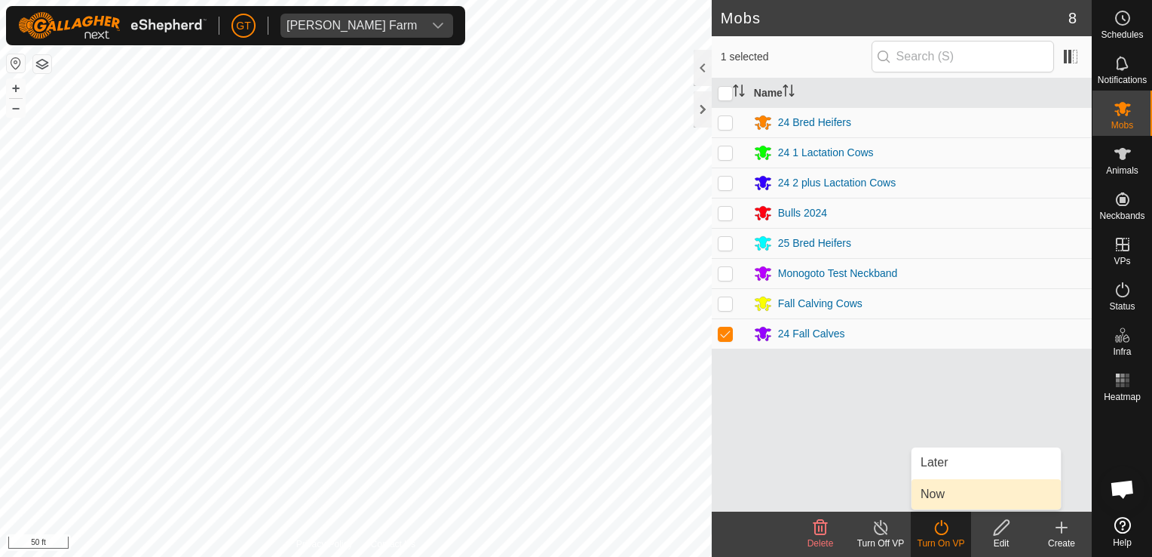
click at [938, 502] on link "Now" at bounding box center [986, 494] width 149 height 30
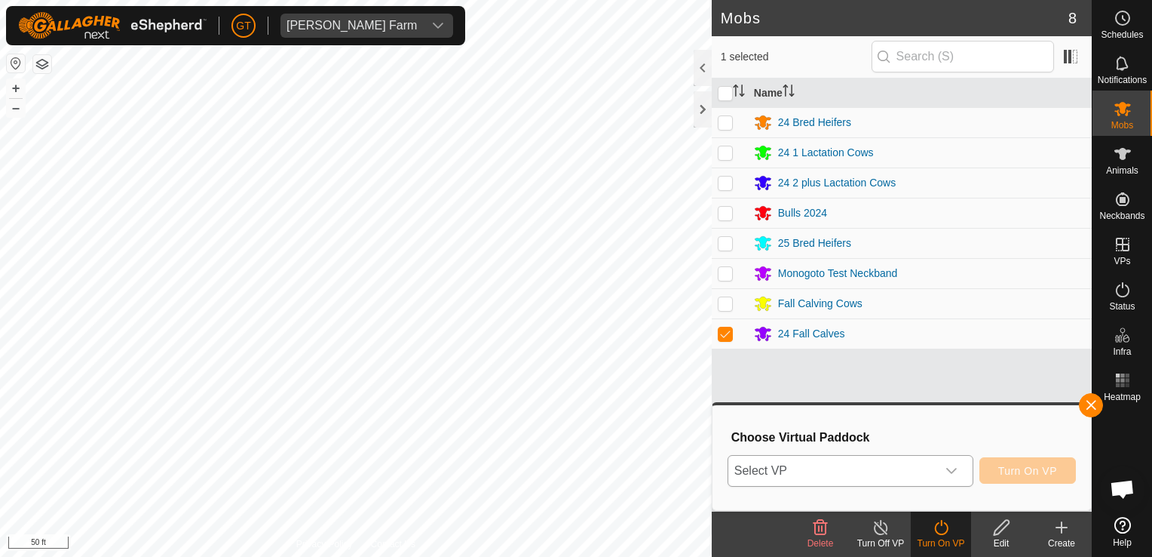
click at [956, 474] on icon "dropdown trigger" at bounding box center [952, 471] width 12 height 12
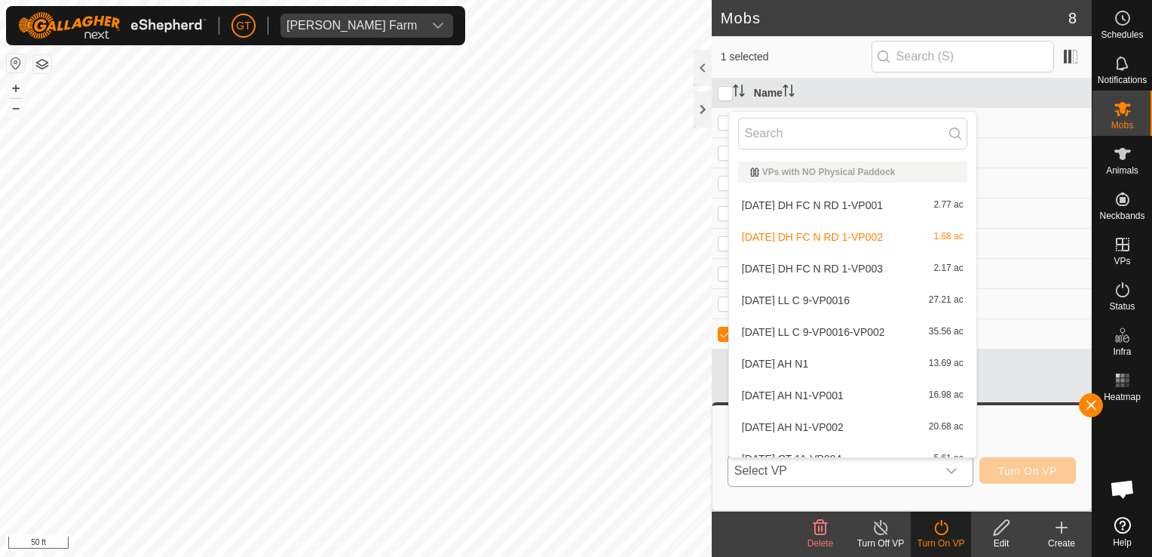
click at [875, 272] on li "[DATE] DH FC N RD 1-VP003 2.17 ac" at bounding box center [852, 268] width 247 height 30
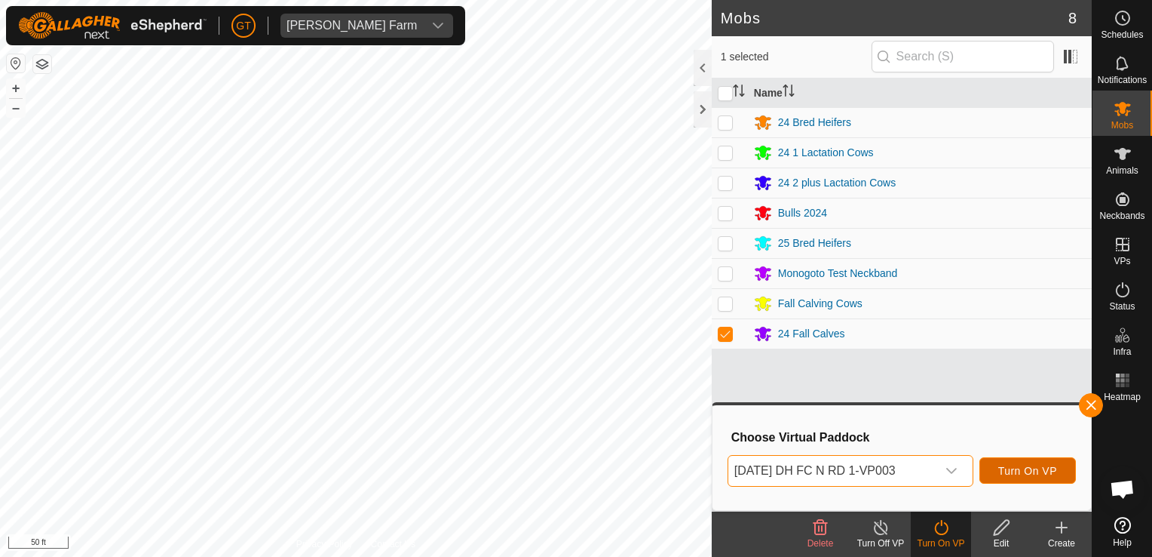
click at [1020, 465] on span "Turn On VP" at bounding box center [1028, 471] width 59 height 12
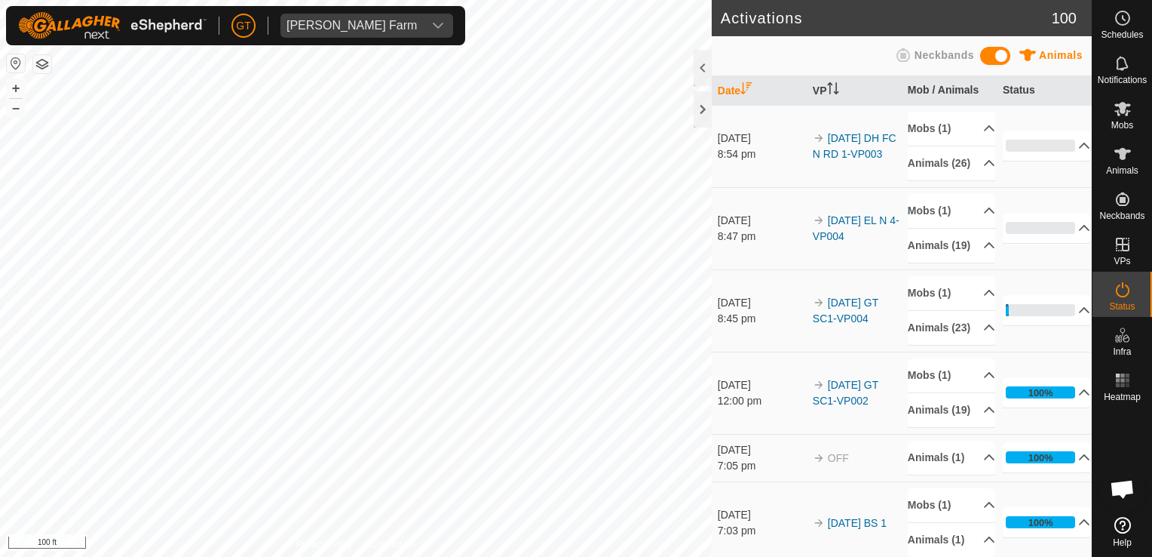
click at [788, 486] on div "Activations 100 Animals Neckbands Date VP Mob / Animals Status [DATE] 8:54 pm 2…" at bounding box center [546, 278] width 1092 height 557
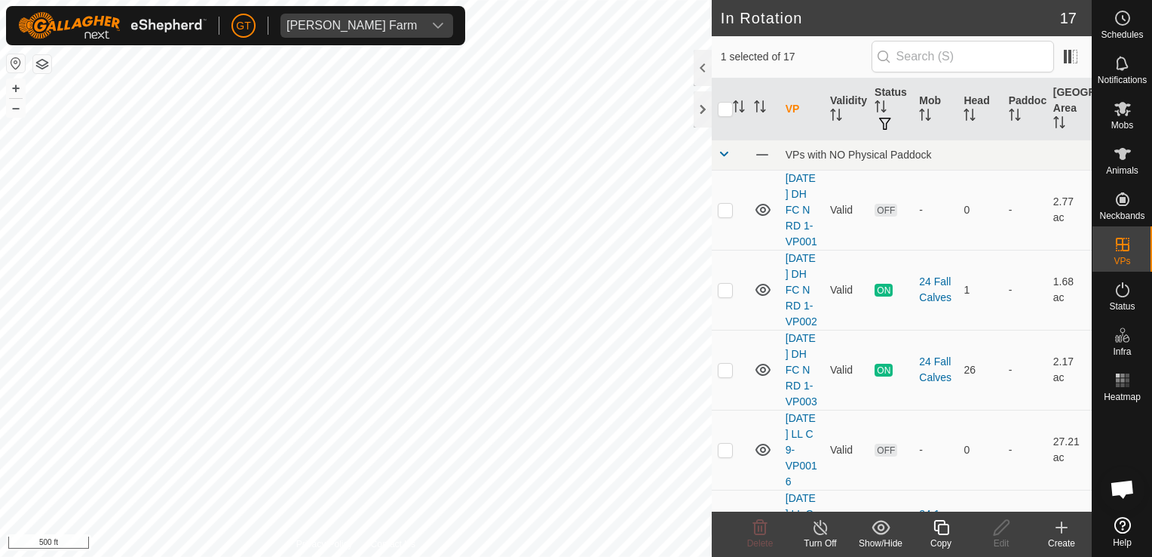
click at [944, 526] on icon at bounding box center [941, 527] width 19 height 18
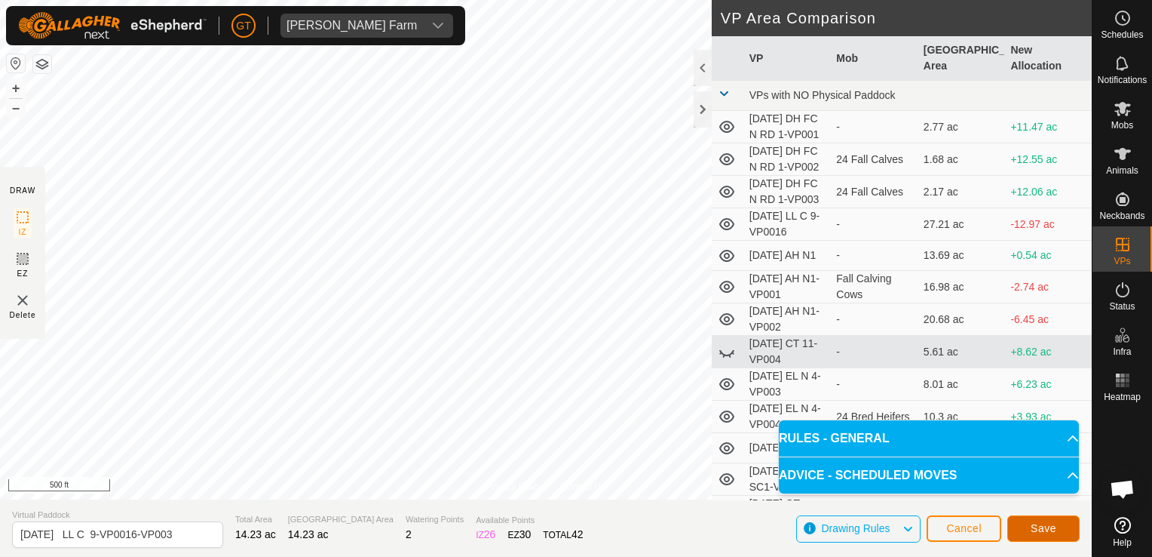
click at [1044, 529] on span "Save" at bounding box center [1044, 528] width 26 height 12
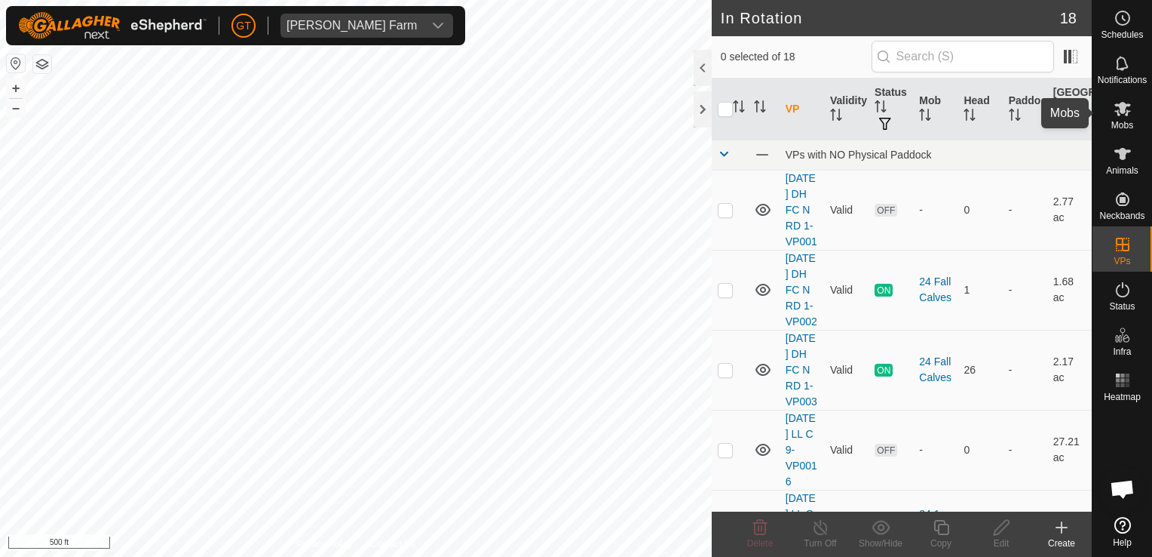
click at [1116, 115] on icon at bounding box center [1123, 109] width 18 height 18
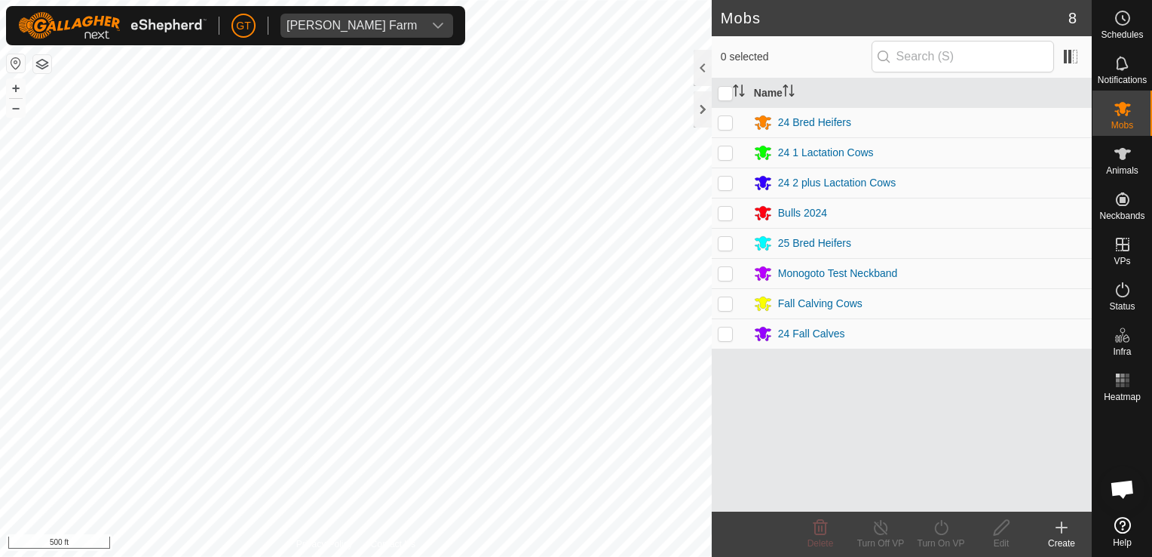
click at [728, 156] on p-checkbox at bounding box center [725, 152] width 15 height 12
checkbox input "true"
drag, startPoint x: 947, startPoint y: 523, endPoint x: 939, endPoint y: 520, distance: 9.1
click at [947, 523] on icon at bounding box center [941, 527] width 19 height 18
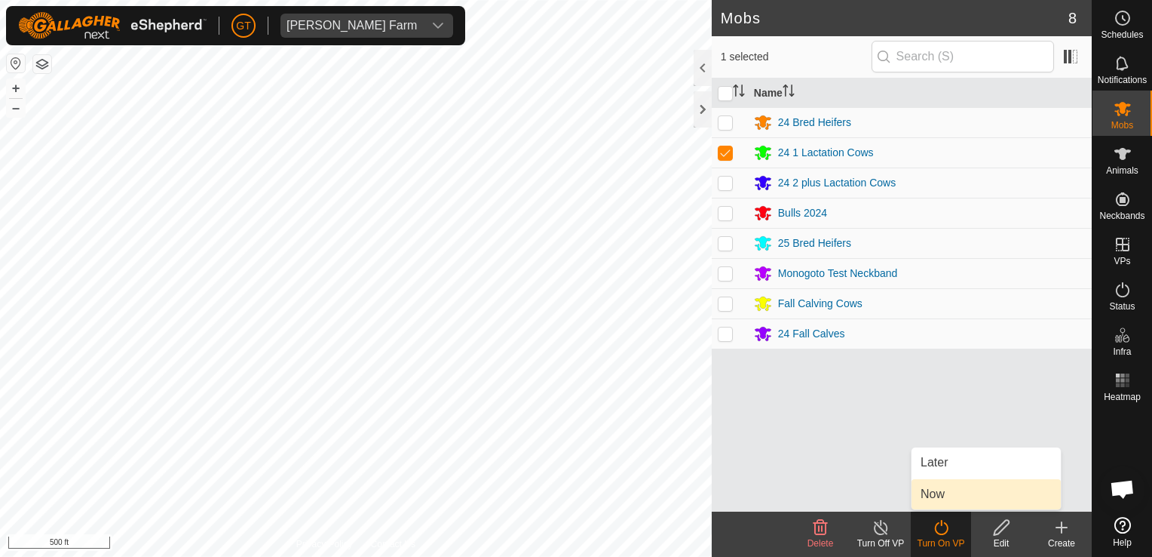
click at [953, 484] on link "Now" at bounding box center [986, 494] width 149 height 30
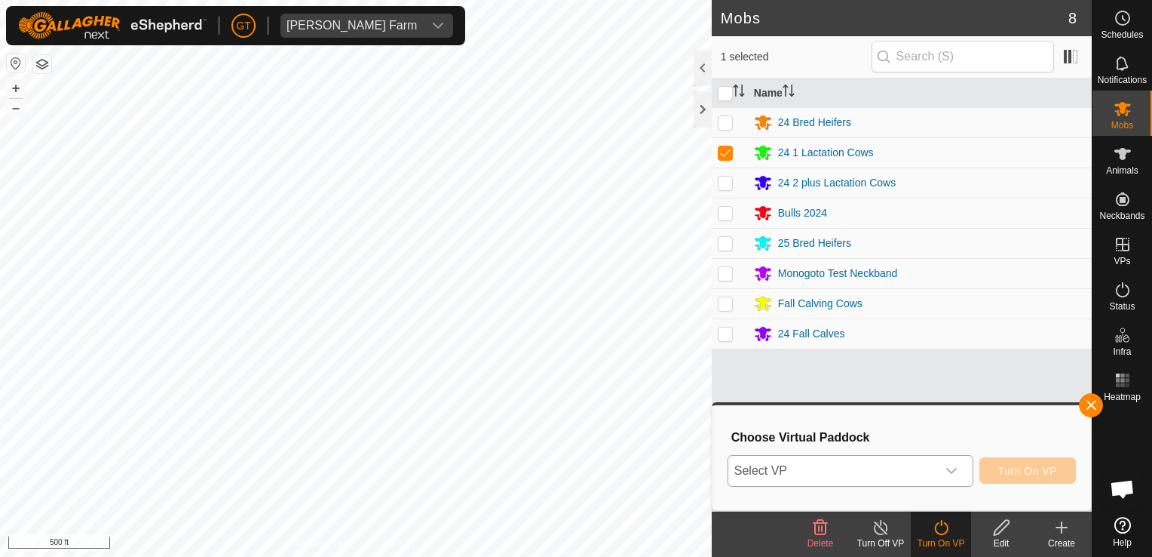
click at [958, 469] on icon "dropdown trigger" at bounding box center [952, 471] width 12 height 12
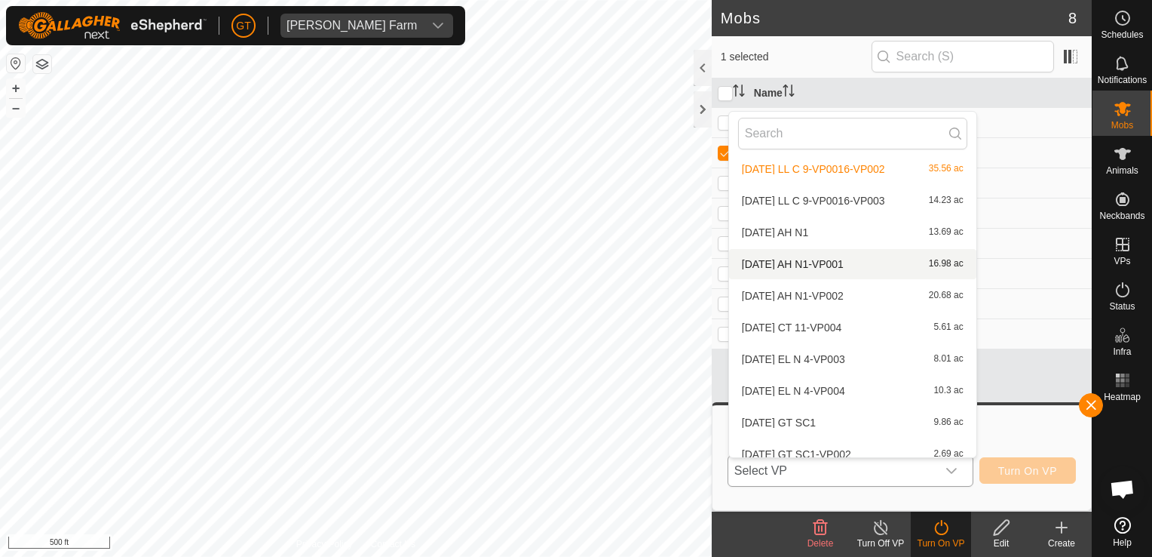
scroll to position [151, 0]
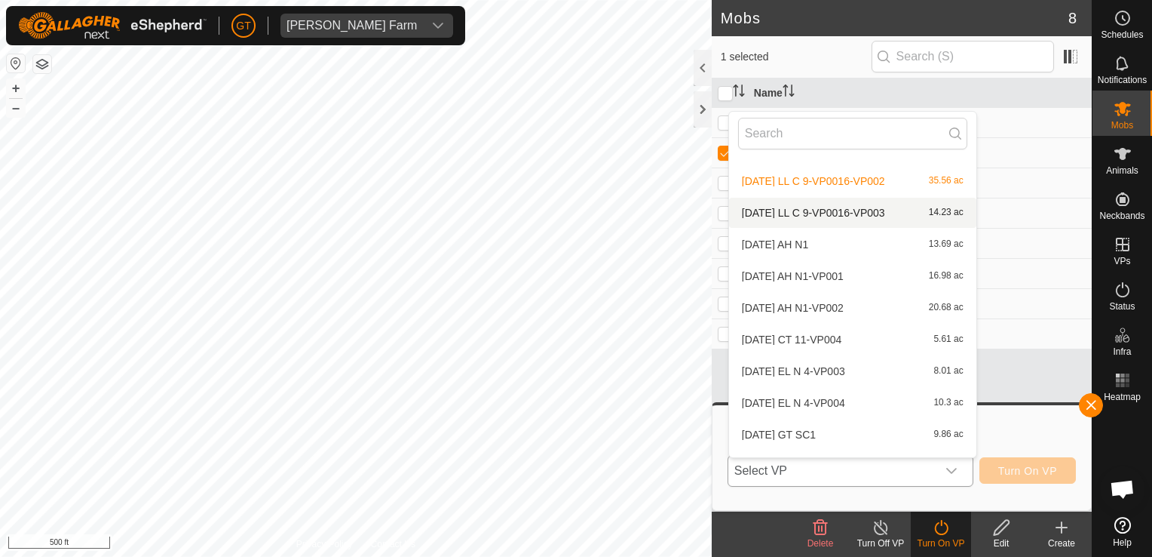
click at [825, 210] on li "[DATE] LL C 9-VP0016-VP003 14.23 ac" at bounding box center [852, 213] width 247 height 30
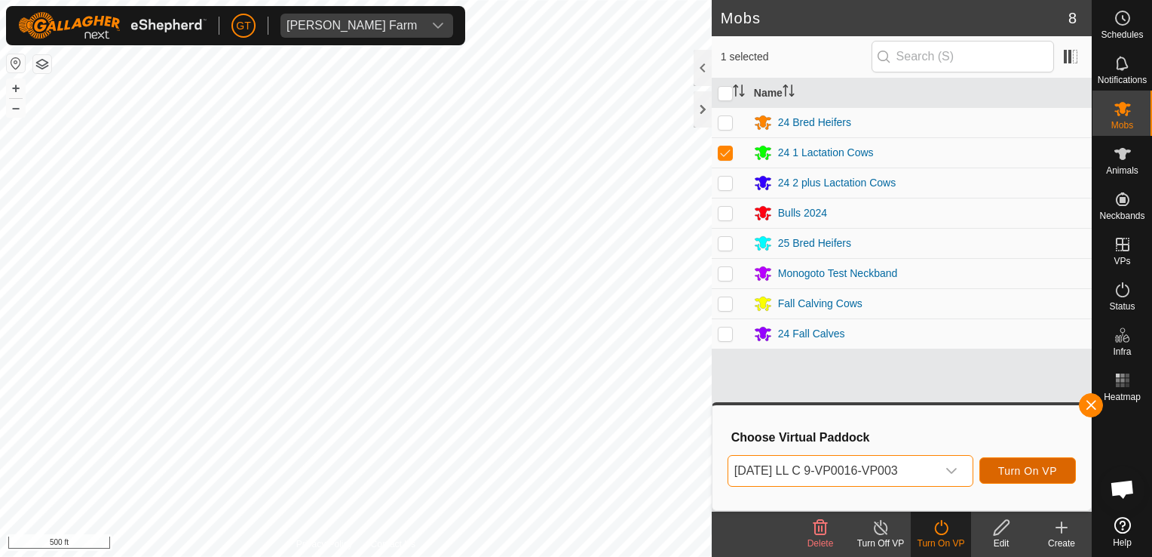
click at [1043, 462] on button "Turn On VP" at bounding box center [1028, 470] width 97 height 26
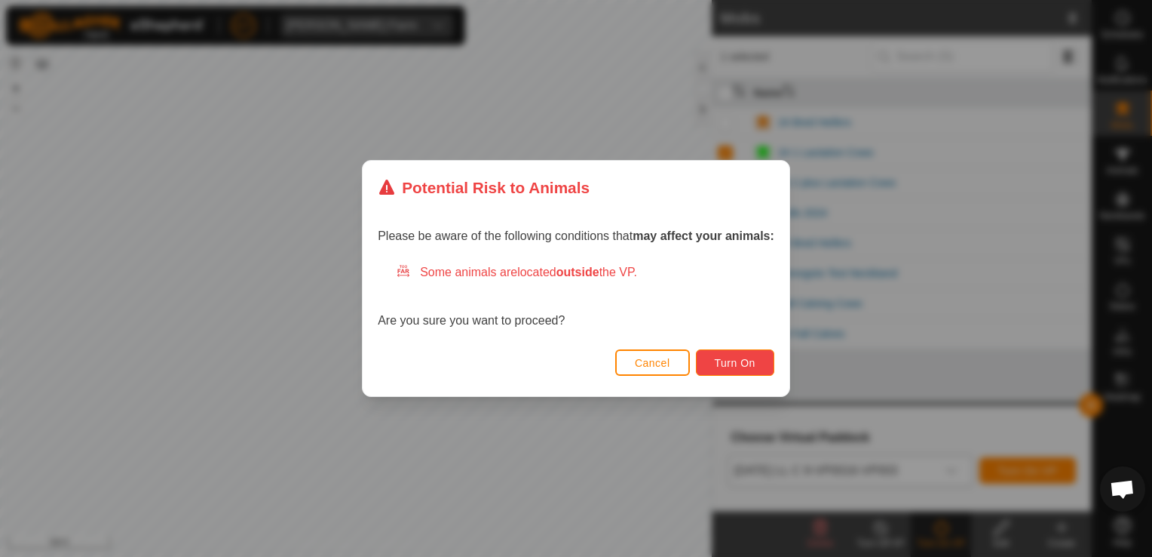
click at [762, 349] on button "Turn On" at bounding box center [735, 362] width 78 height 26
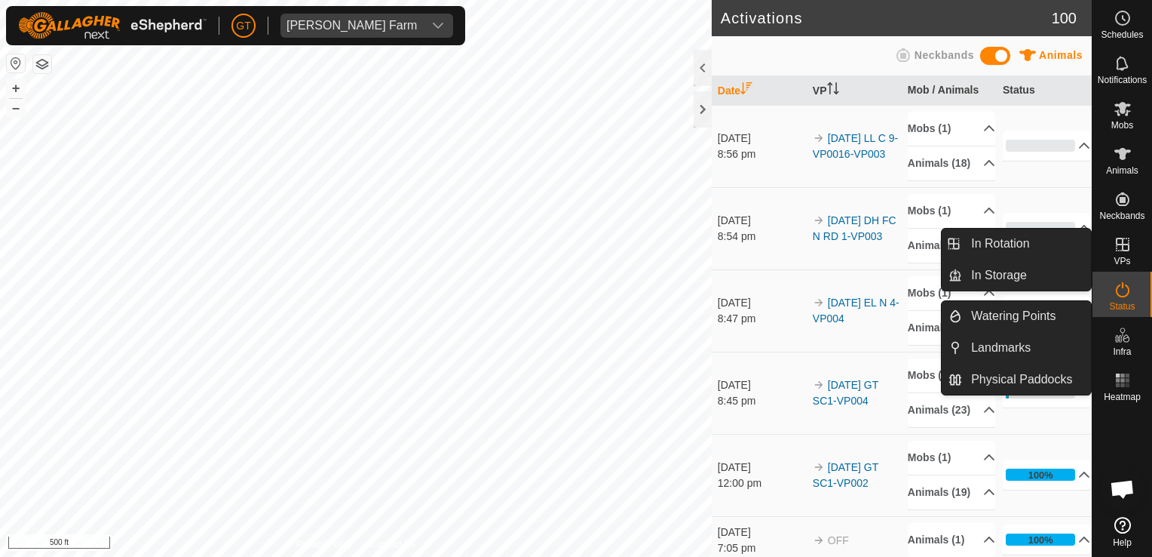
click at [1124, 249] on icon at bounding box center [1123, 244] width 18 height 18
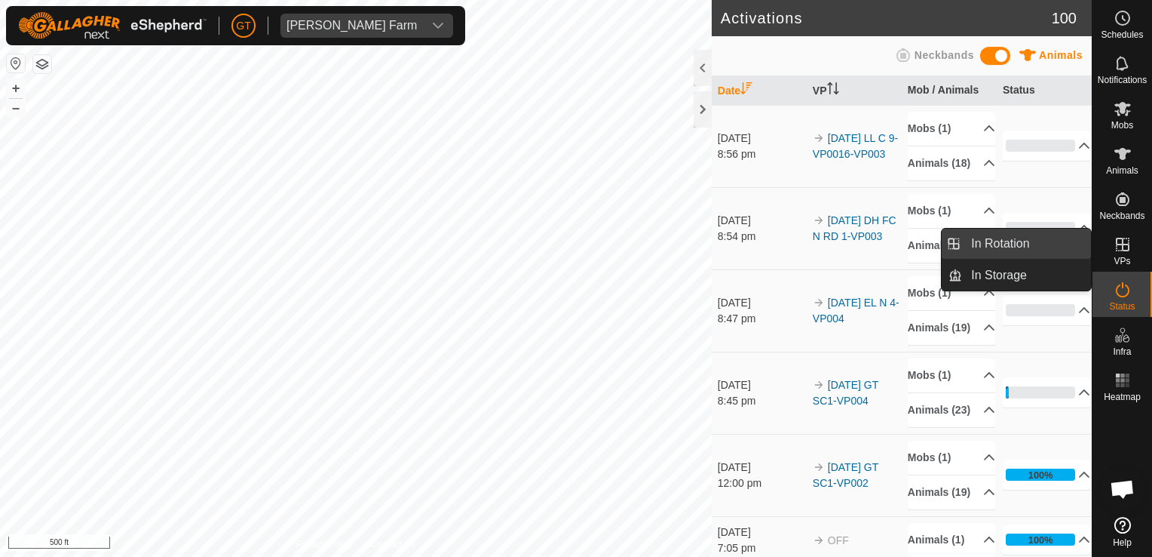
click at [1044, 239] on link "In Rotation" at bounding box center [1026, 244] width 129 height 30
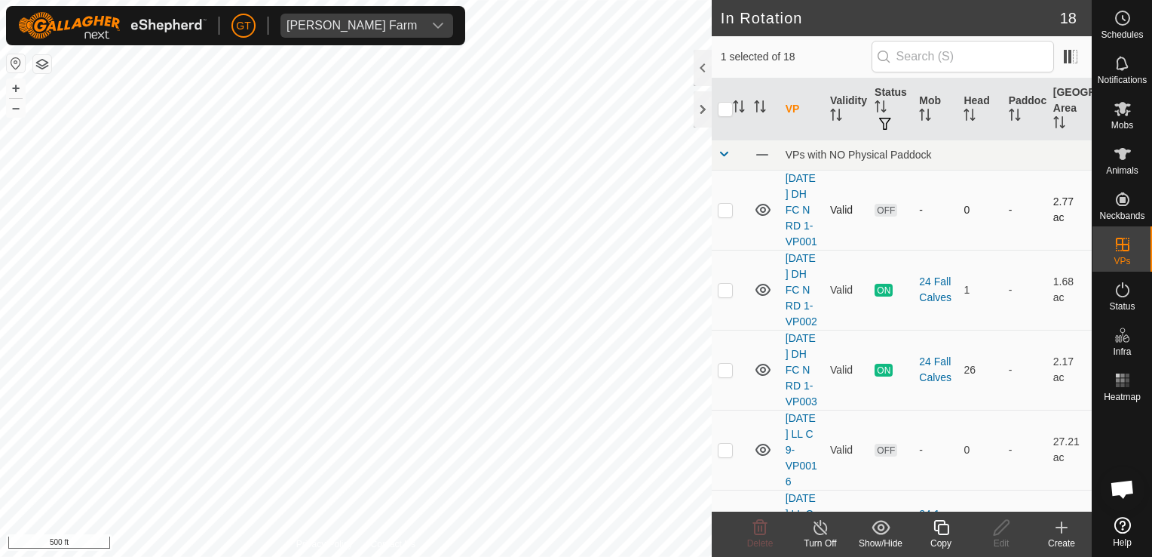
checkbox input "true"
checkbox input "false"
checkbox input "true"
checkbox input "false"
click at [763, 526] on icon at bounding box center [760, 527] width 18 height 18
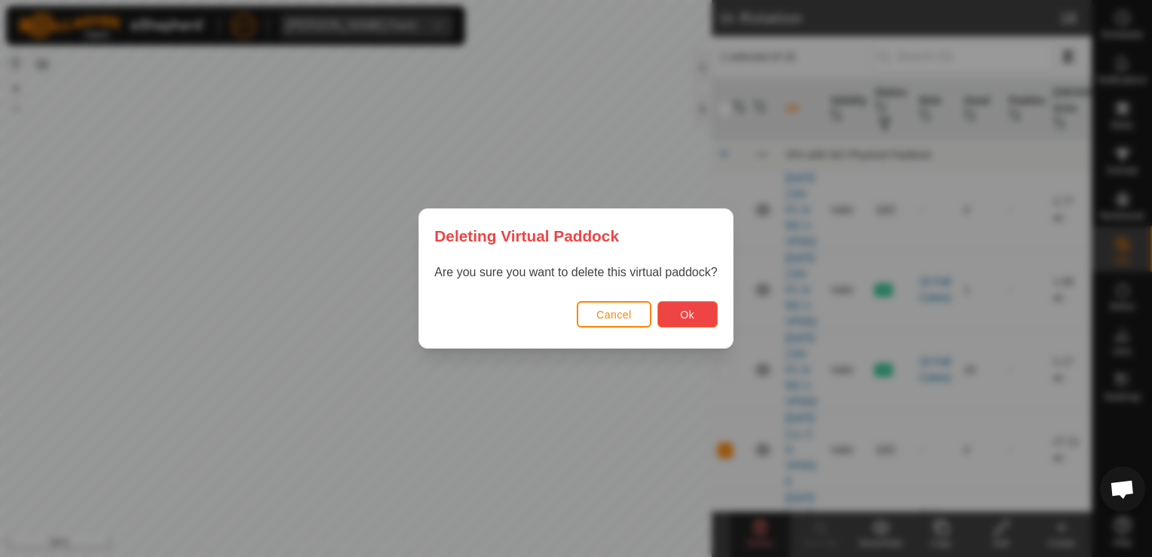
click at [697, 311] on button "Ok" at bounding box center [688, 314] width 60 height 26
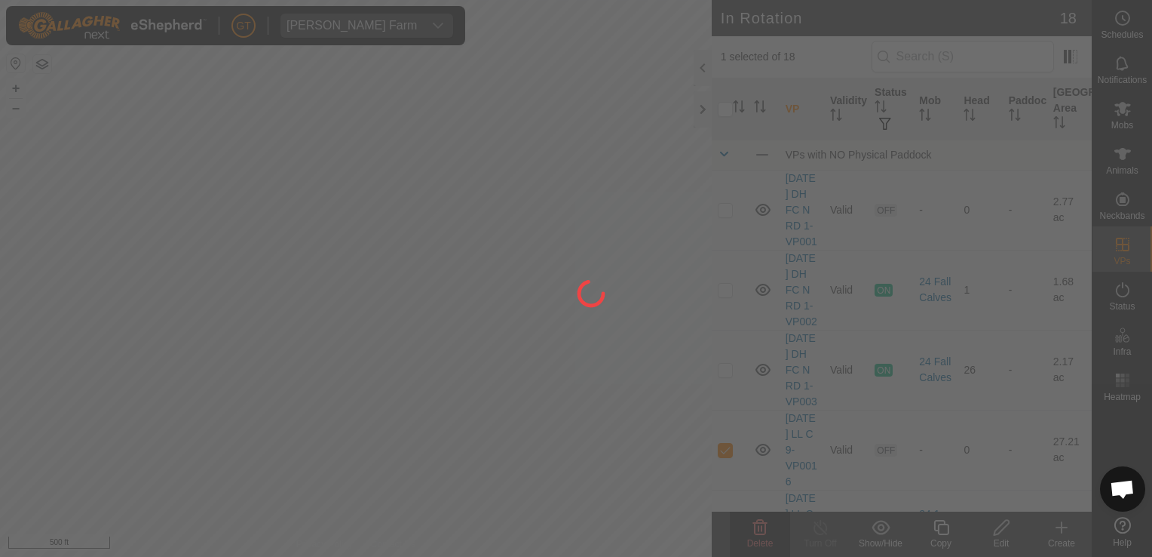
checkbox input "false"
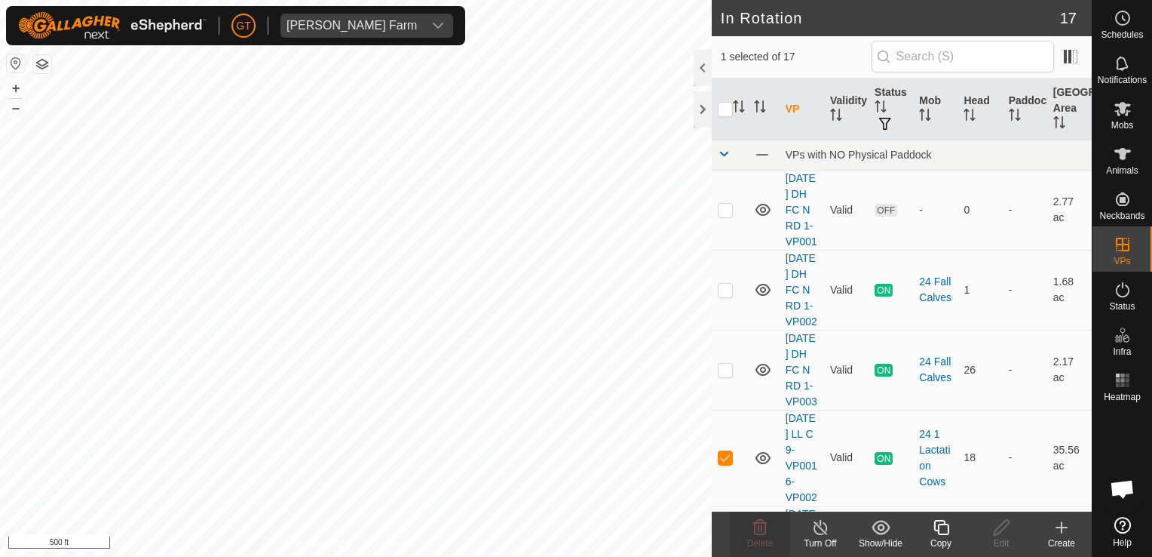
checkbox input "false"
checkbox input "true"
checkbox input "false"
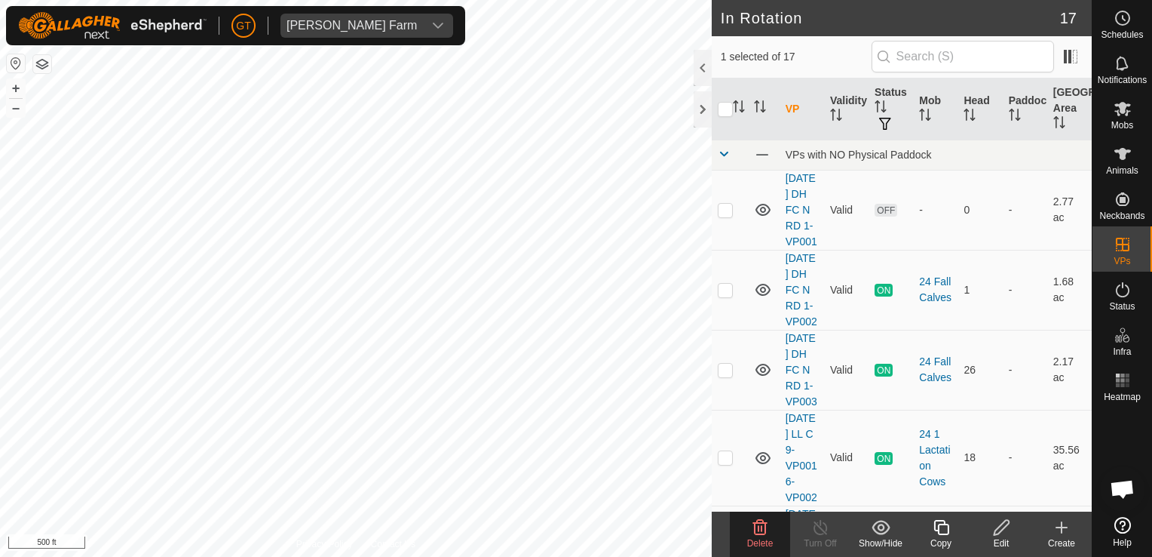
click at [756, 525] on icon at bounding box center [760, 527] width 18 height 18
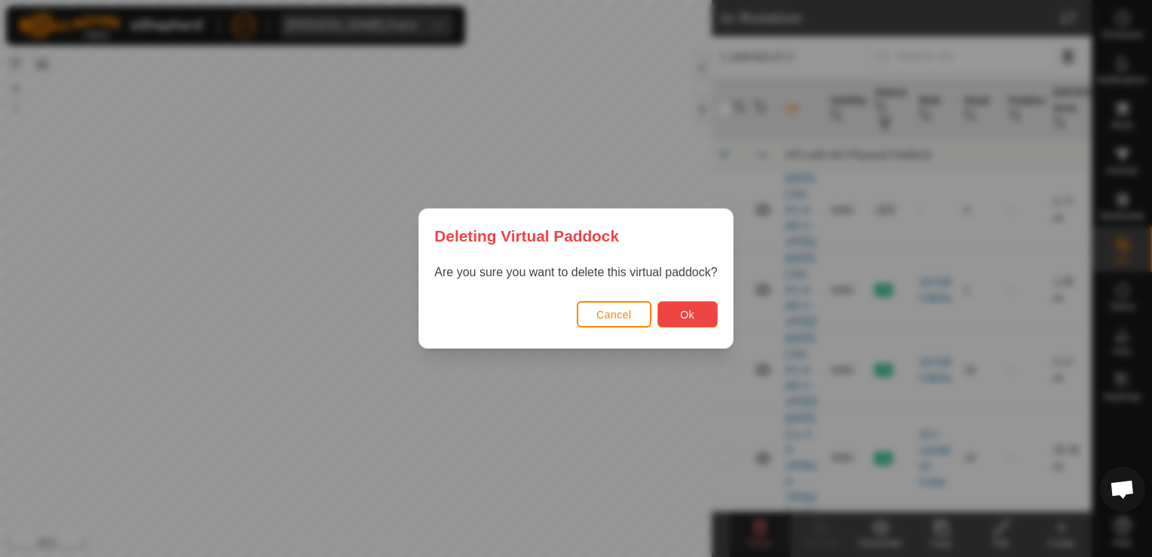
click at [695, 317] on button "Ok" at bounding box center [688, 314] width 60 height 26
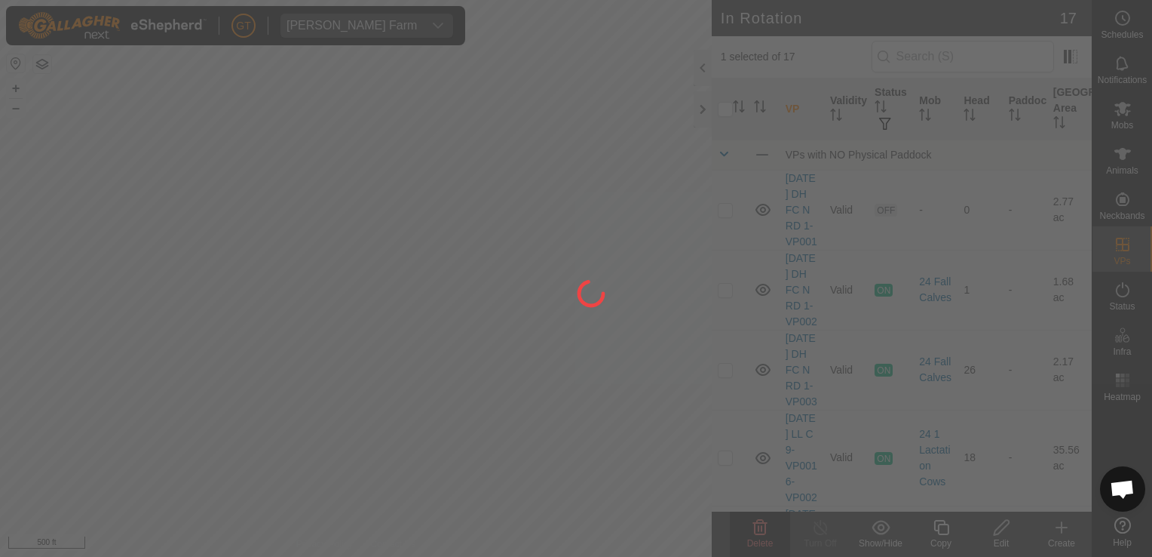
checkbox input "false"
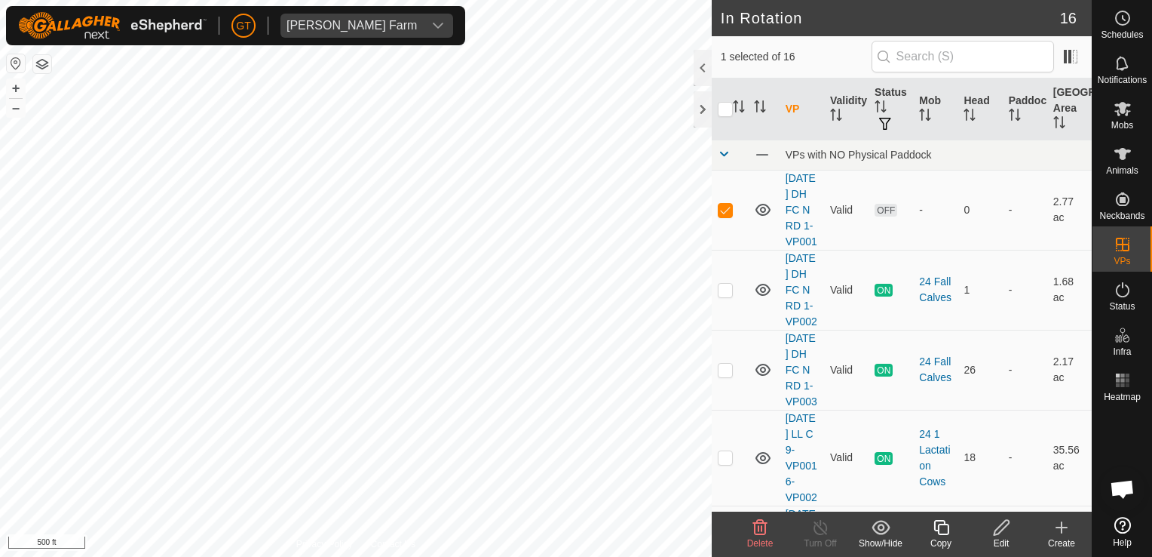
click at [766, 529] on icon at bounding box center [760, 527] width 14 height 15
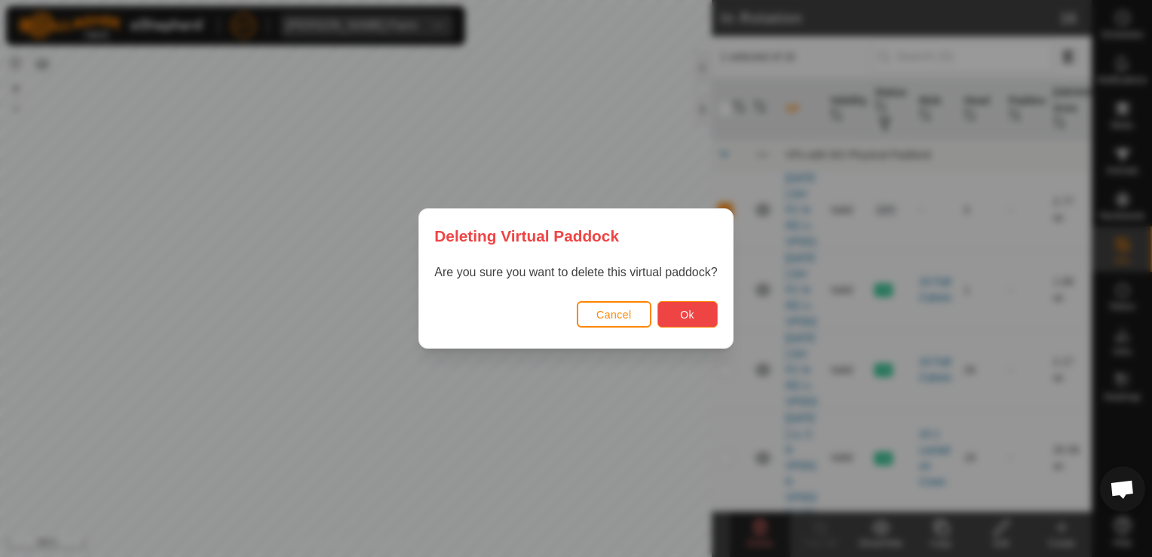
click at [689, 321] on button "Ok" at bounding box center [688, 314] width 60 height 26
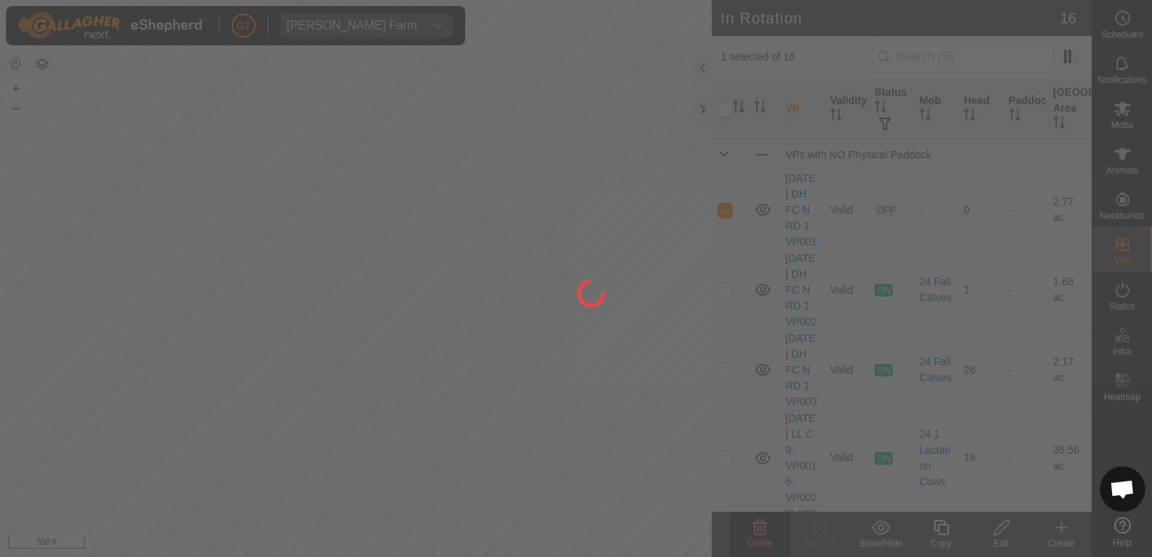
checkbox input "false"
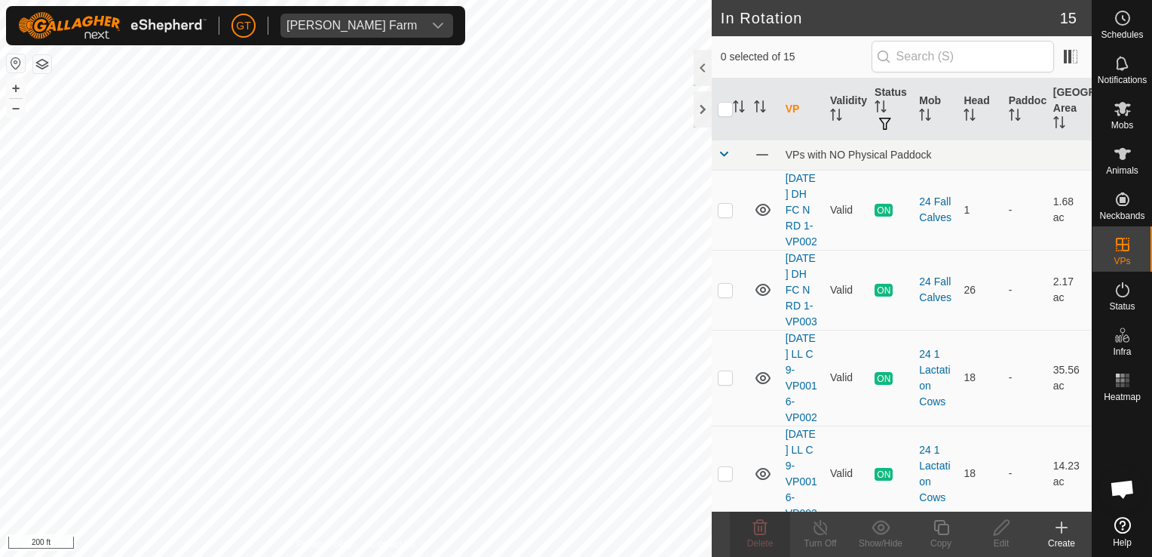
click at [0, 556] on html "[PERSON_NAME] Farm Schedules Notifications Mobs Animals Neckbands VPs Status In…" at bounding box center [576, 278] width 1152 height 557
click at [238, 556] on html "[PERSON_NAME] Farm Schedules Notifications Mobs Animals Neckbands VPs Status In…" at bounding box center [576, 278] width 1152 height 557
click at [403, 556] on html "[PERSON_NAME] Farm Schedules Notifications Mobs Animals Neckbands VPs Status In…" at bounding box center [576, 278] width 1152 height 557
checkbox input "false"
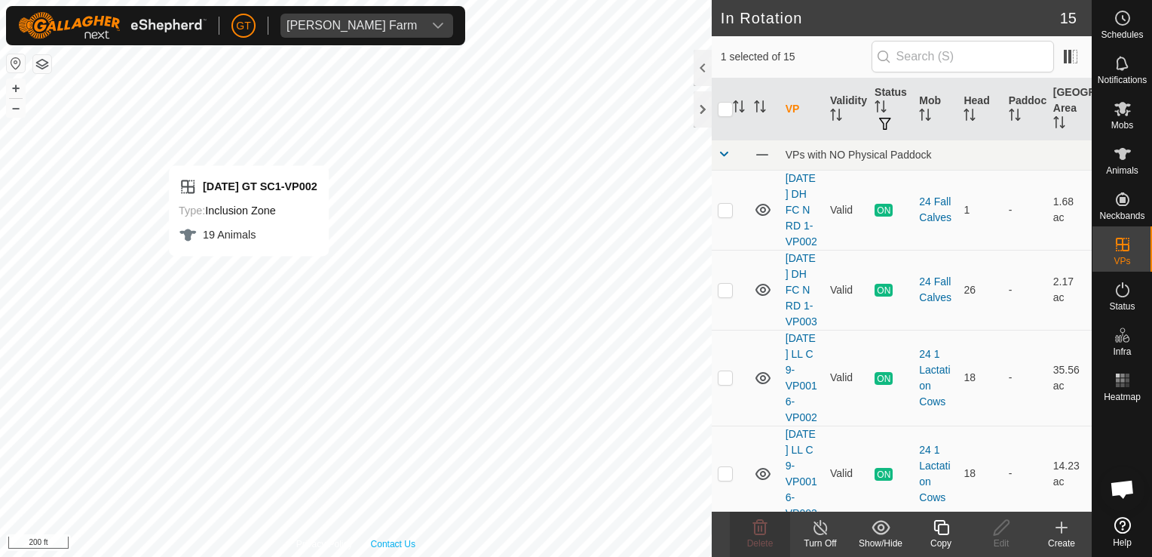
checkbox input "false"
checkbox input "true"
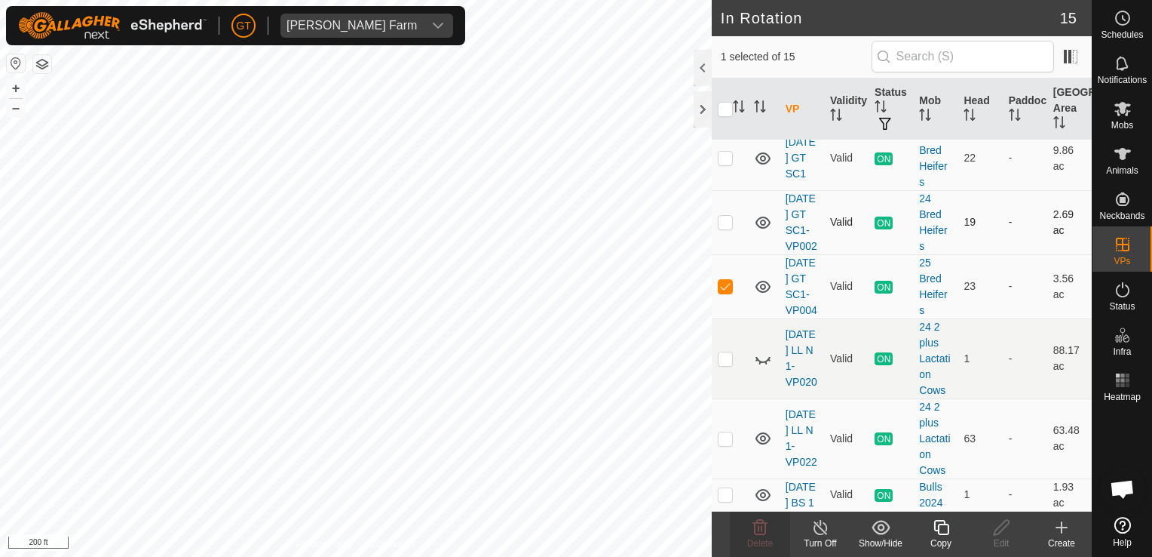
scroll to position [1017, 0]
checkbox input "true"
checkbox input "false"
click at [723, 216] on p-checkbox at bounding box center [725, 222] width 15 height 12
checkbox input "false"
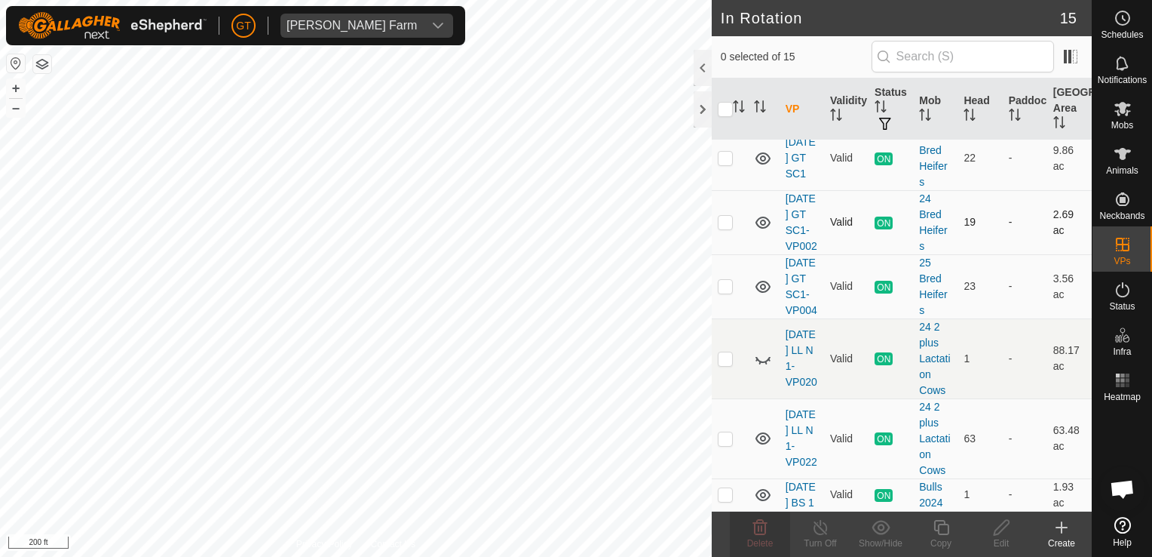
checkbox input "true"
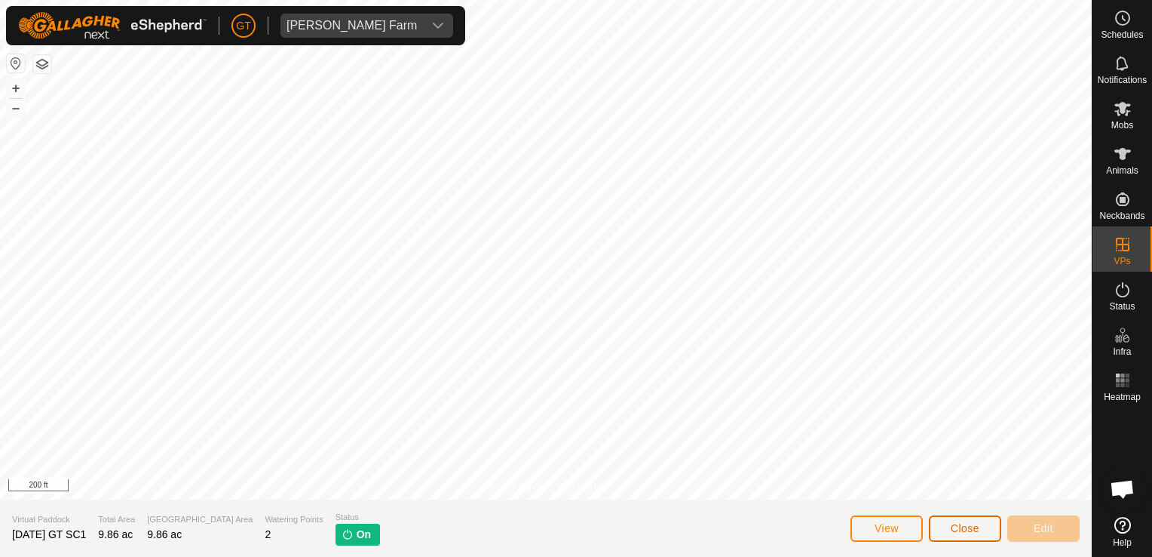
click at [962, 534] on span "Close" at bounding box center [965, 528] width 29 height 12
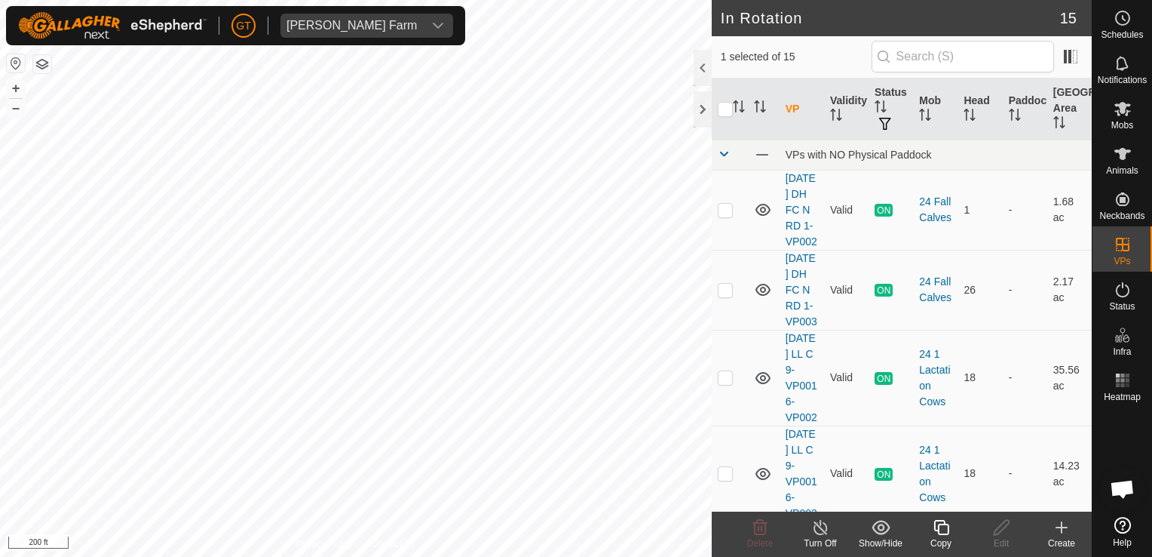
checkbox input "false"
checkbox input "true"
checkbox input "false"
checkbox input "true"
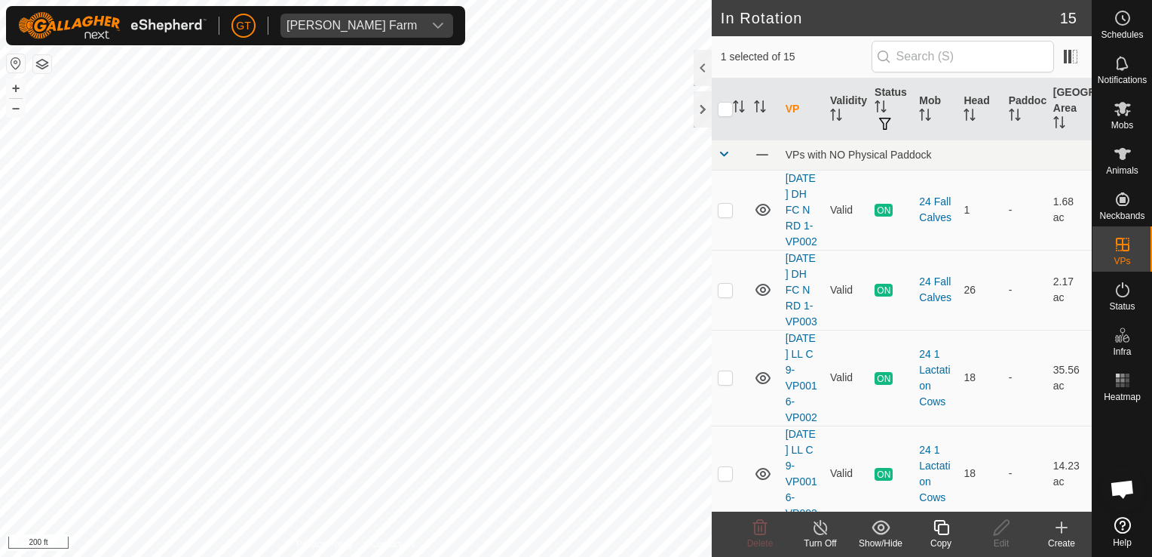
click at [818, 520] on icon at bounding box center [821, 527] width 19 height 18
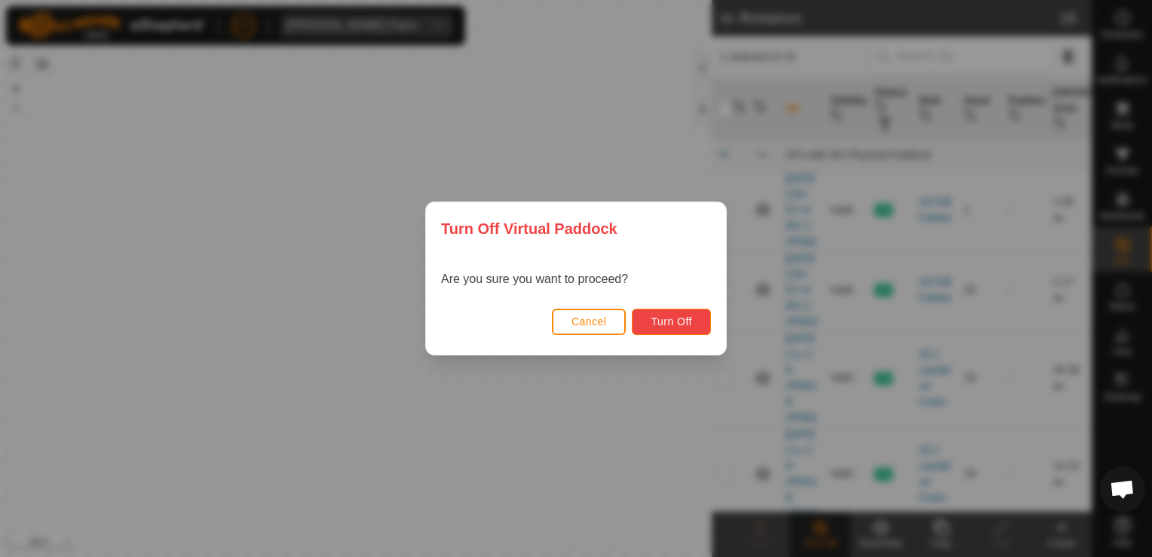
click at [652, 317] on span "Turn Off" at bounding box center [671, 321] width 41 height 12
